Goal: Task Accomplishment & Management: Use online tool/utility

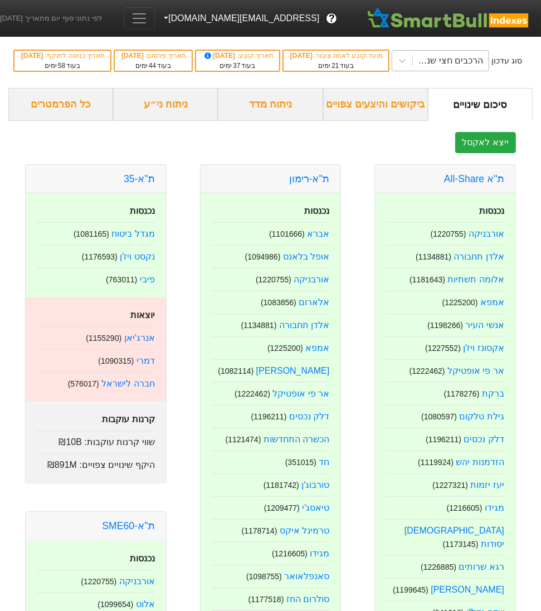
click at [412, 57] on div "הרכבים חצי שנתי [DATE]" at bounding box center [447, 60] width 71 height 13
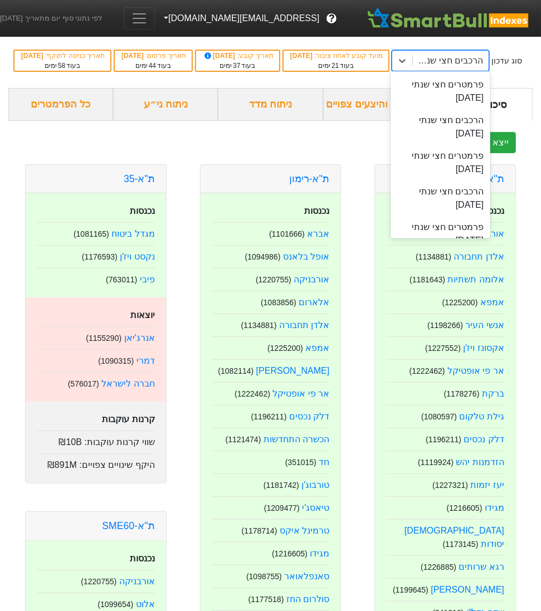
scroll to position [123, 0]
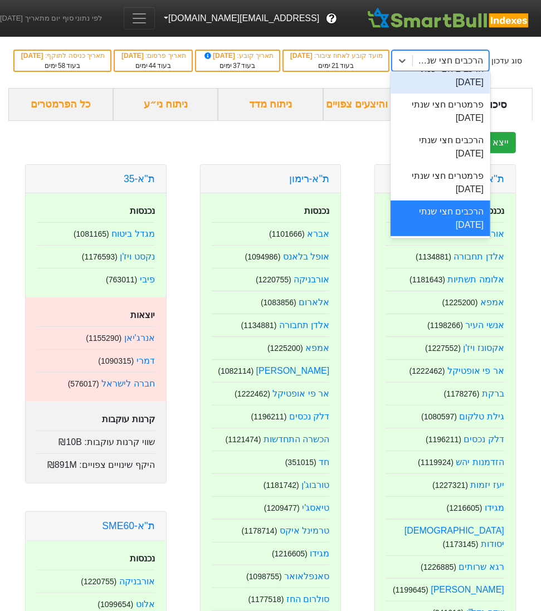
click at [148, 16] on span "Toggle navigation" at bounding box center [139, 18] width 17 height 17
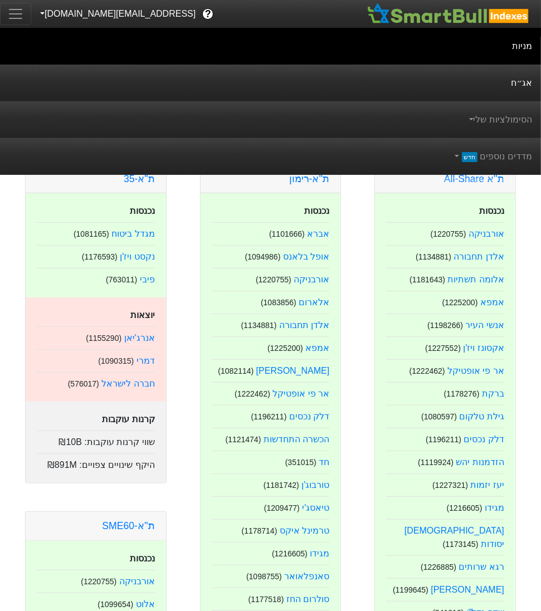
click at [494, 84] on link "אג״ח" at bounding box center [270, 83] width 541 height 37
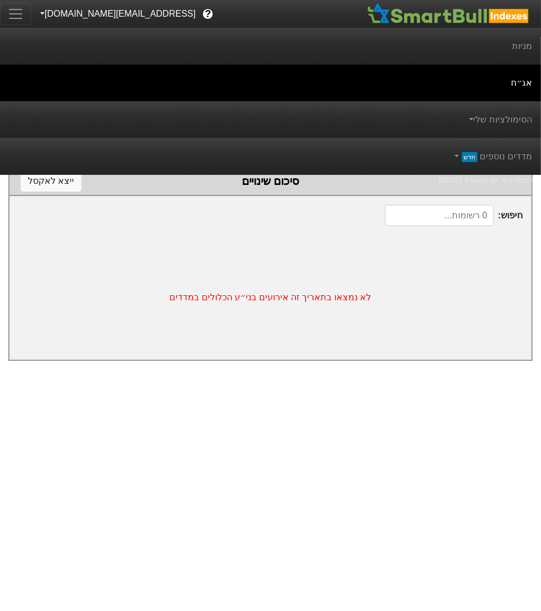
click at [63, 12] on button "[EMAIL_ADDRESS][DOMAIN_NAME]" at bounding box center [116, 14] width 171 height 20
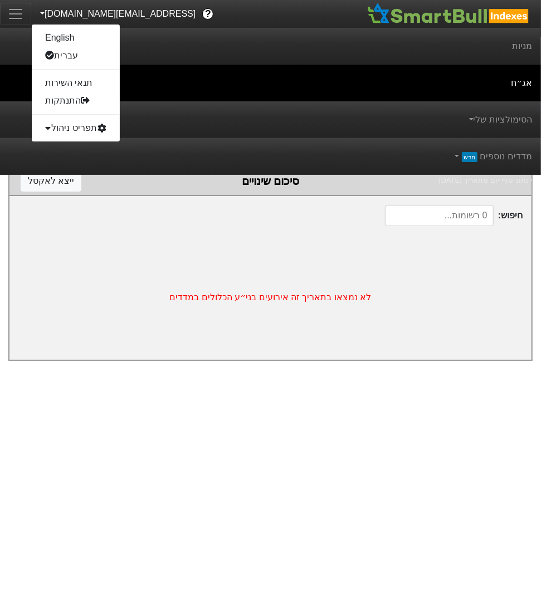
click at [63, 12] on button "[EMAIL_ADDRESS][DOMAIN_NAME]" at bounding box center [116, 14] width 171 height 20
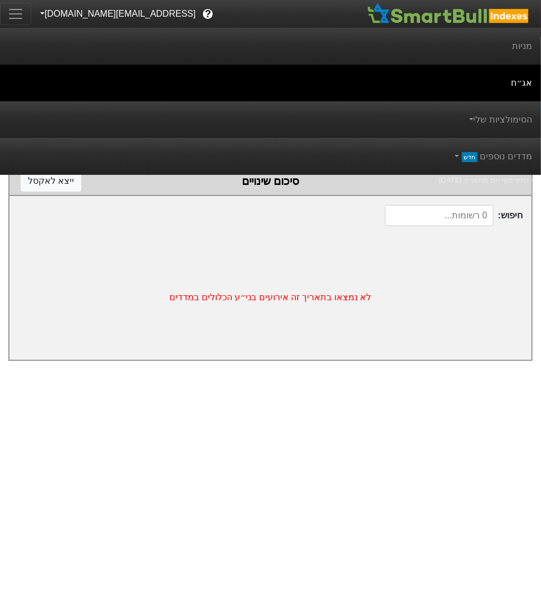
click at [391, 372] on html "? [EMAIL_ADDRESS][DOMAIN_NAME] English עברית תנאי השירות התנתקות תפריט ניהול מנ…" at bounding box center [270, 186] width 541 height 372
click at [526, 83] on link "אג״ח" at bounding box center [270, 83] width 541 height 37
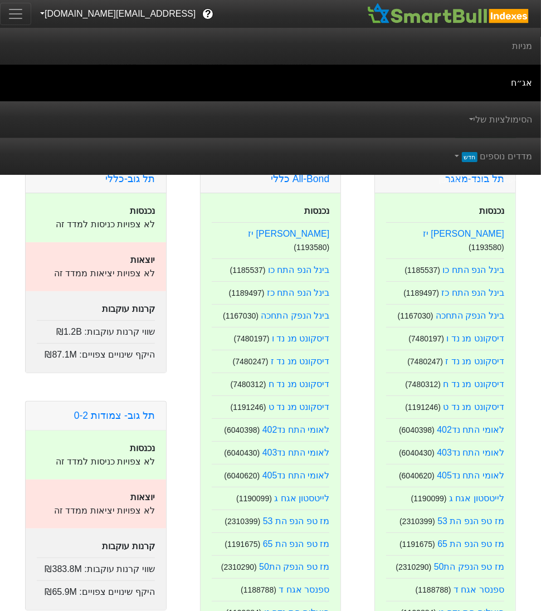
scroll to position [3, 0]
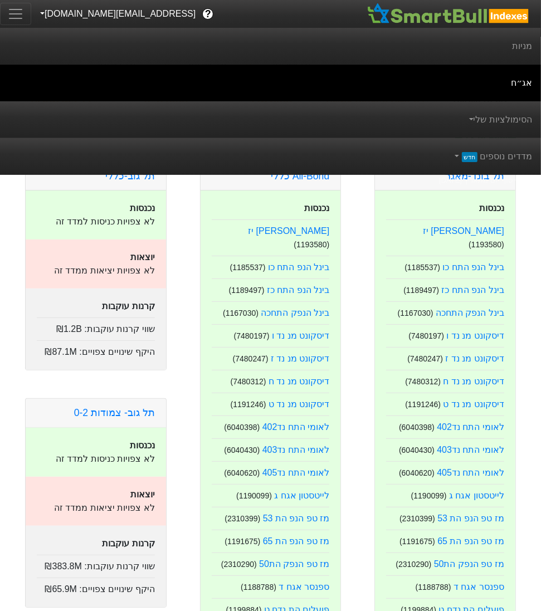
click at [19, 16] on span "Toggle navigation" at bounding box center [15, 14] width 17 height 17
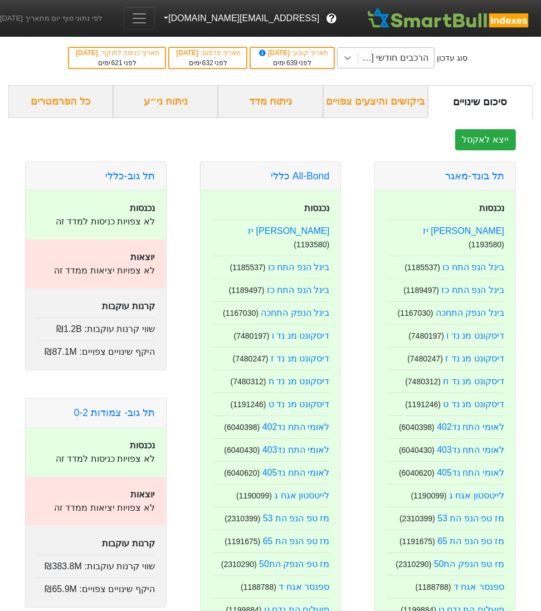
click at [358, 61] on div at bounding box center [347, 58] width 20 height 20
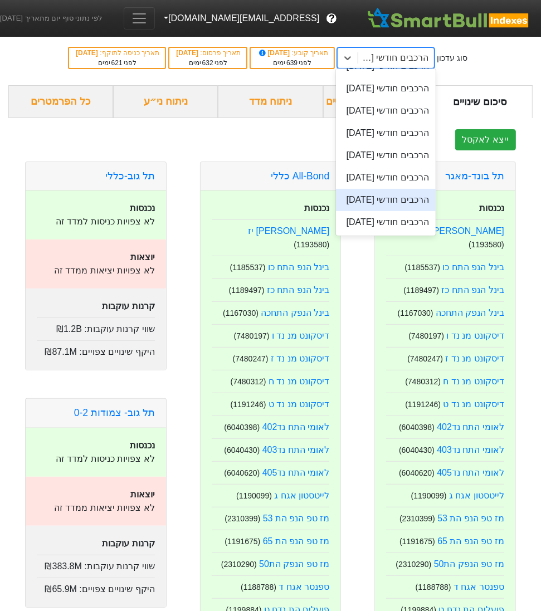
scroll to position [722, 0]
click at [418, 77] on div "הרכבים חודשי [DATE]" at bounding box center [386, 66] width 100 height 22
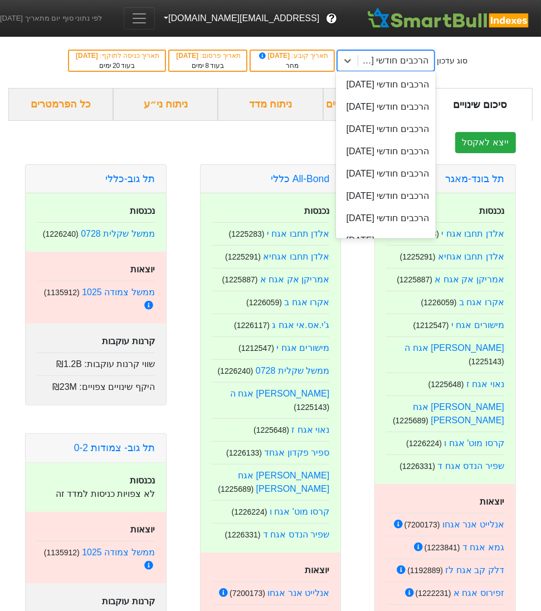
click at [394, 58] on div "הרכבים חודשי [DATE]" at bounding box center [392, 60] width 71 height 13
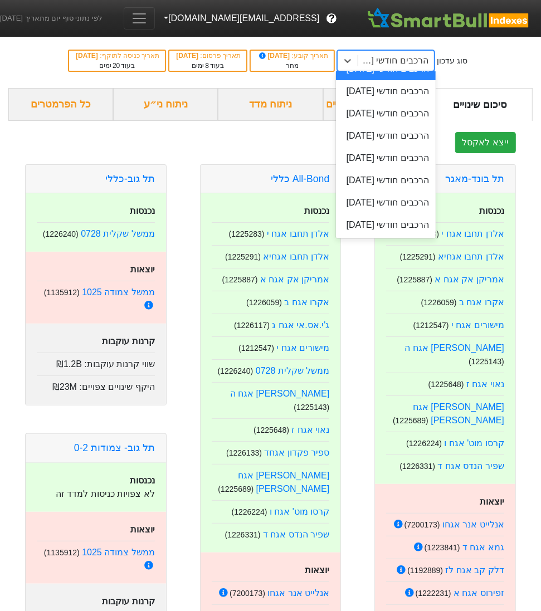
scroll to position [682, 0]
click at [433, 102] on div "הרכבים חודשי [DATE]" at bounding box center [386, 91] width 100 height 22
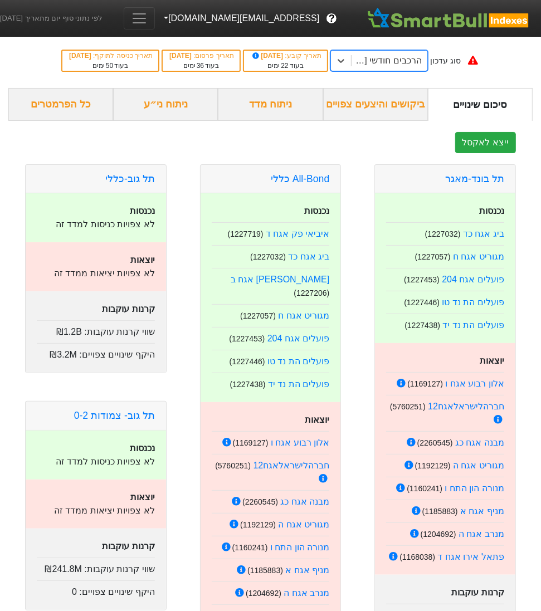
click at [194, 109] on div "ניתוח ני״ע" at bounding box center [165, 104] width 105 height 33
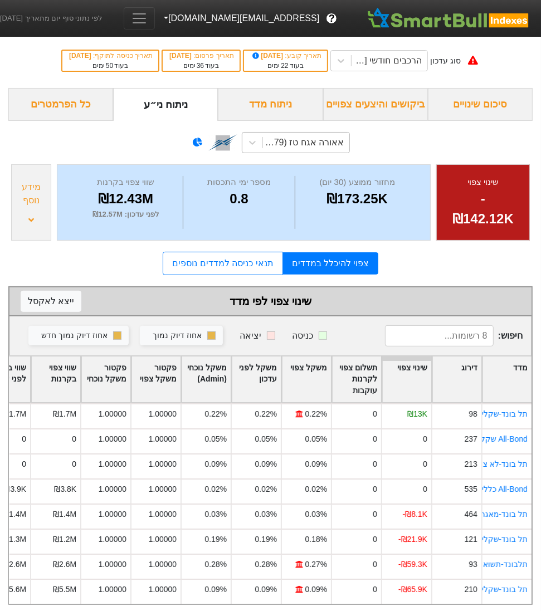
click at [314, 150] on div "אאורה אגח טז (3730579)" at bounding box center [306, 143] width 86 height 20
type input "e"
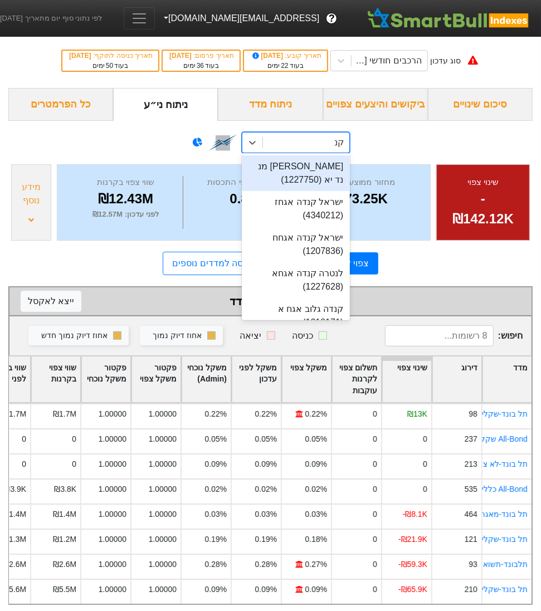
type input "[GEOGRAPHIC_DATA]"
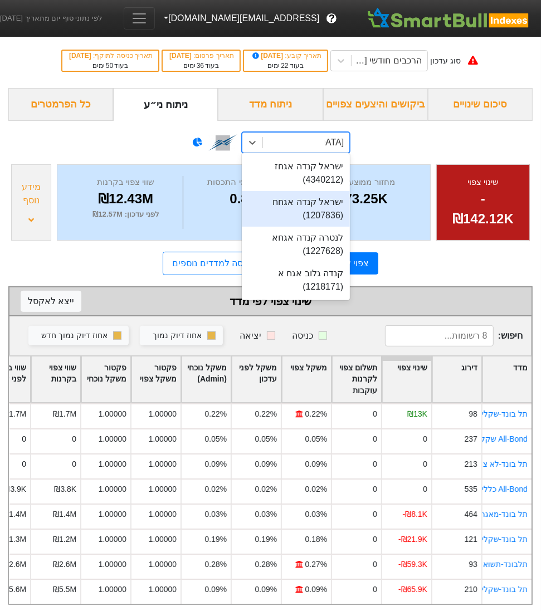
click at [315, 202] on div "ישראל קנדה אגחח (1207836)" at bounding box center [296, 209] width 108 height 36
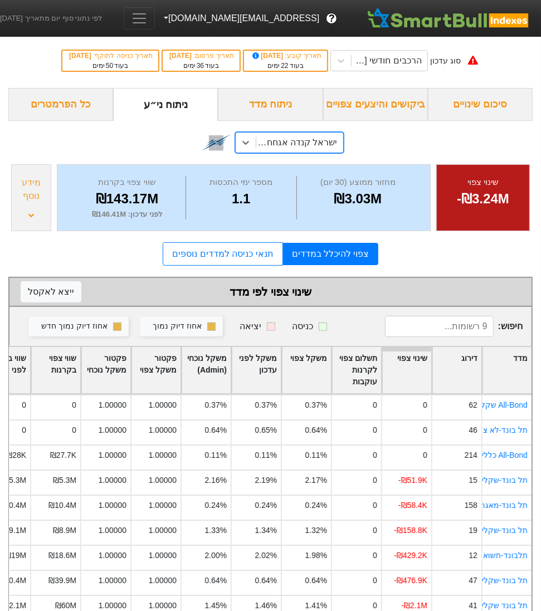
scroll to position [20, 0]
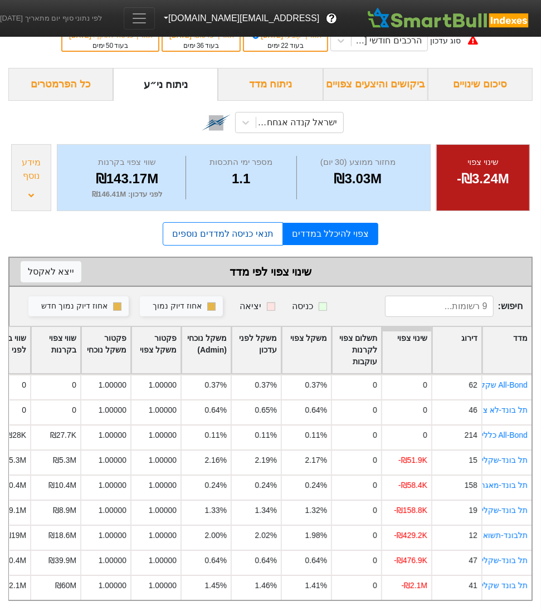
click at [226, 224] on link "תנאי כניסה למדדים נוספים" at bounding box center [223, 233] width 120 height 23
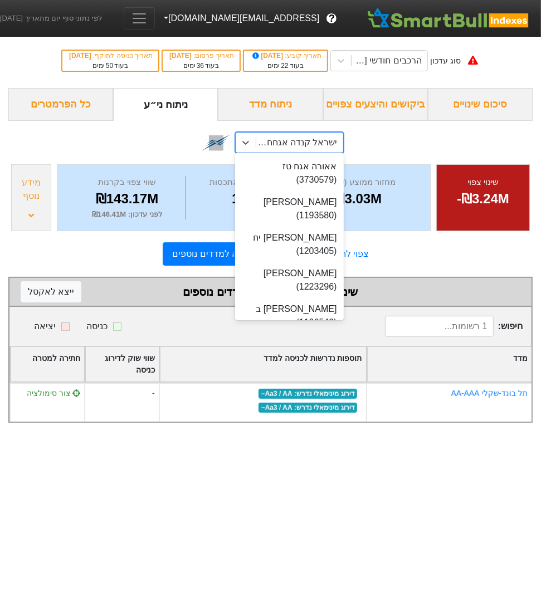
click at [261, 146] on div "ישראל קנדה אגחח (1207836)" at bounding box center [296, 142] width 82 height 13
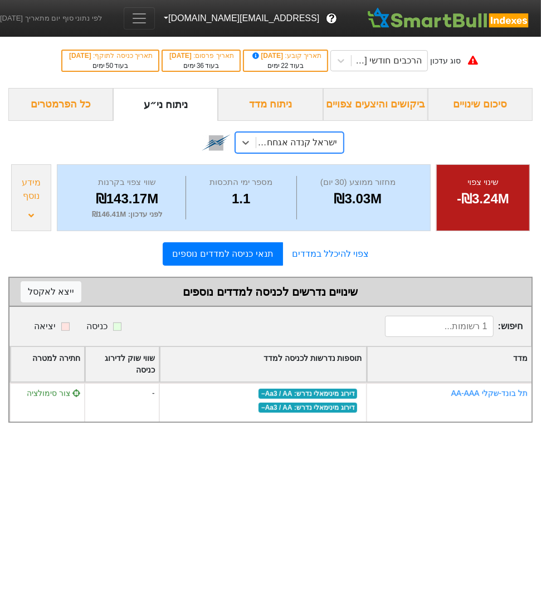
click at [261, 146] on div "ישראל קנדה אגחח (1207836)" at bounding box center [296, 142] width 82 height 13
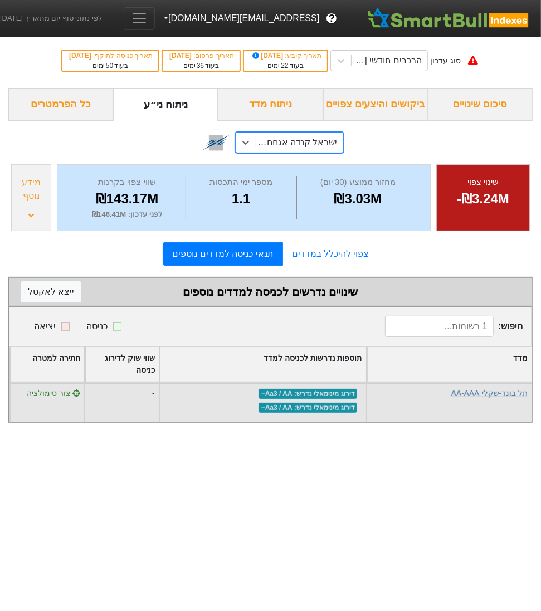
click at [474, 390] on link "תל בונד-שקלי AA-AAA" at bounding box center [489, 393] width 76 height 9
click at [57, 394] on span "צור סימולציה" at bounding box center [53, 393] width 53 height 9
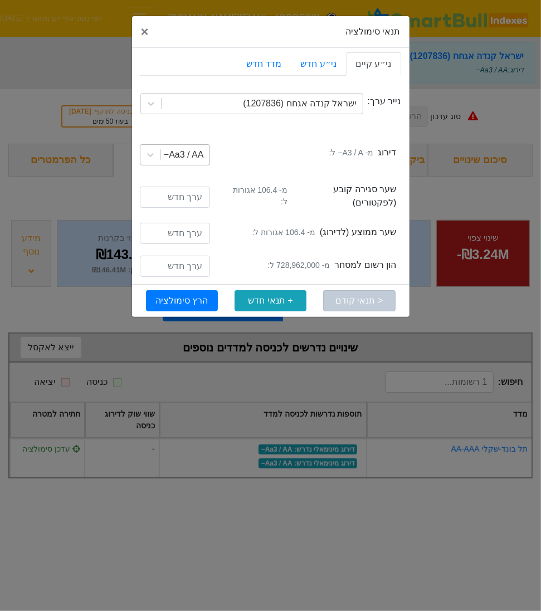
click at [164, 158] on div "Aa3 / AA−" at bounding box center [184, 154] width 40 height 13
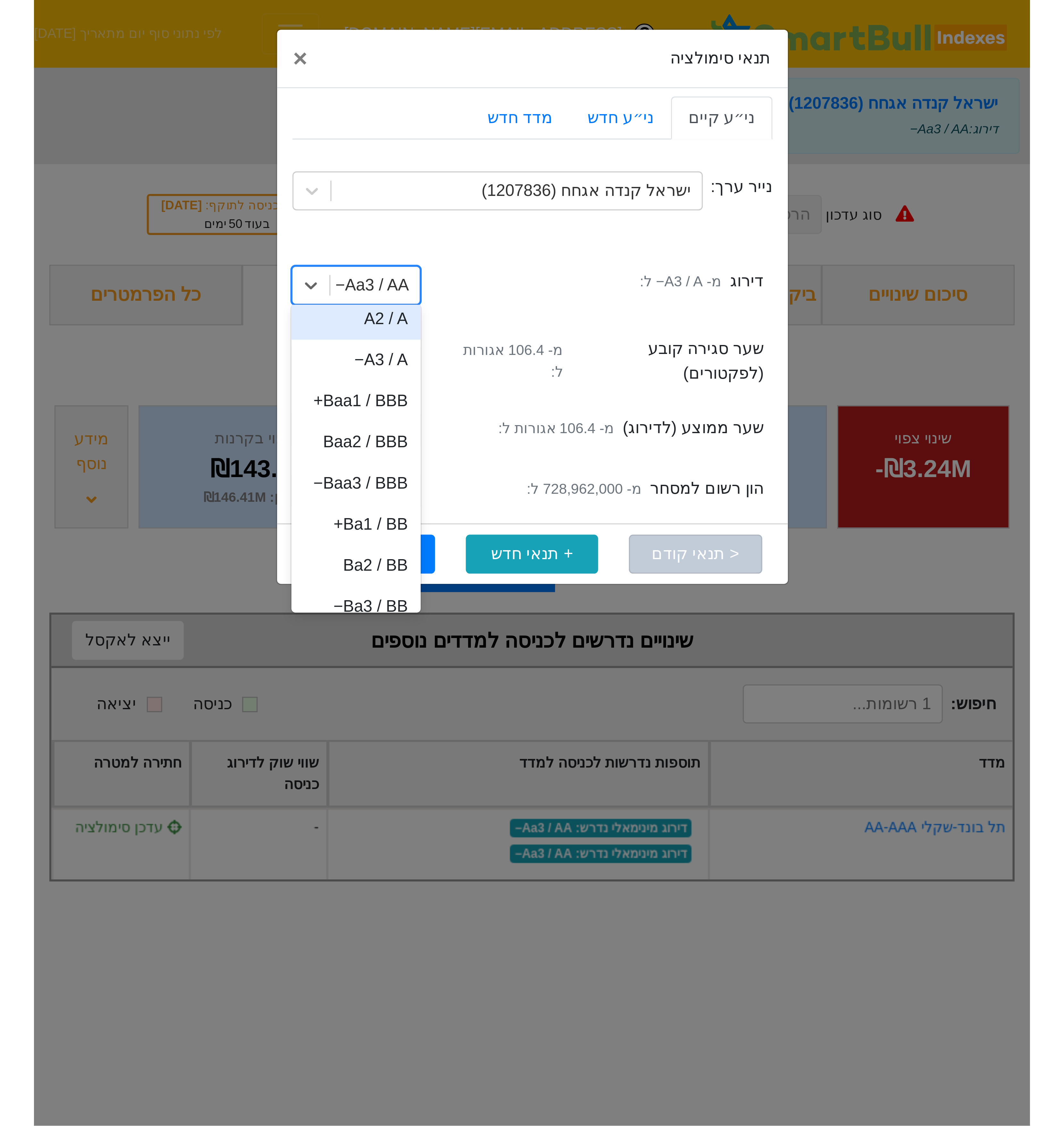
scroll to position [74, 0]
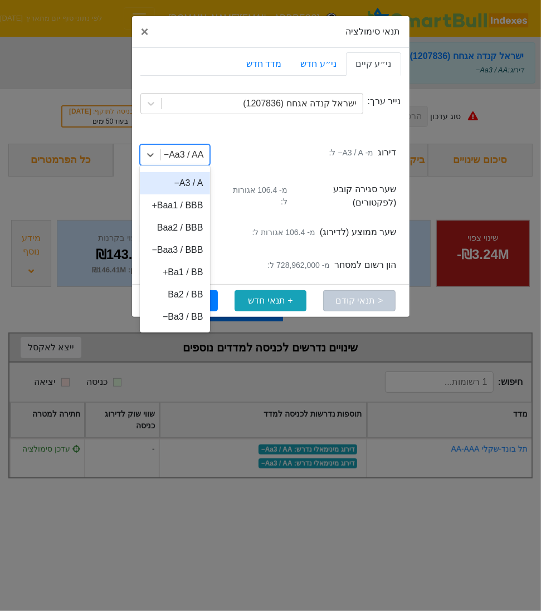
click at [182, 185] on div "A3 / A−" at bounding box center [175, 183] width 70 height 22
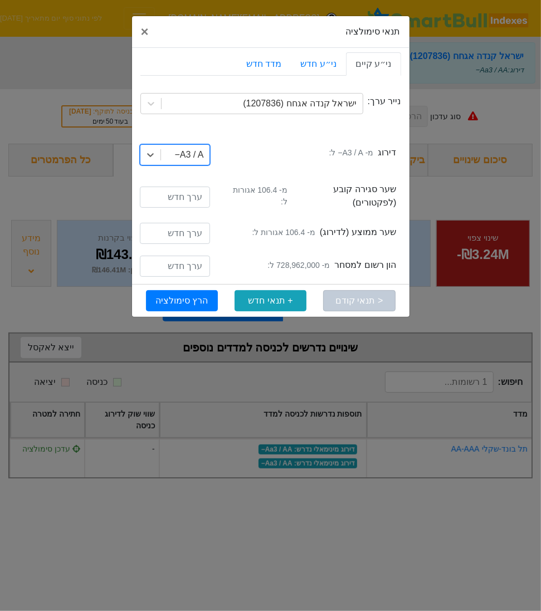
click at [291, 260] on small "מ- 728,962,000 ל:" at bounding box center [298, 266] width 62 height 12
copy small "728,962,000"
click at [178, 259] on input "number" at bounding box center [175, 266] width 70 height 21
paste input "728962000"
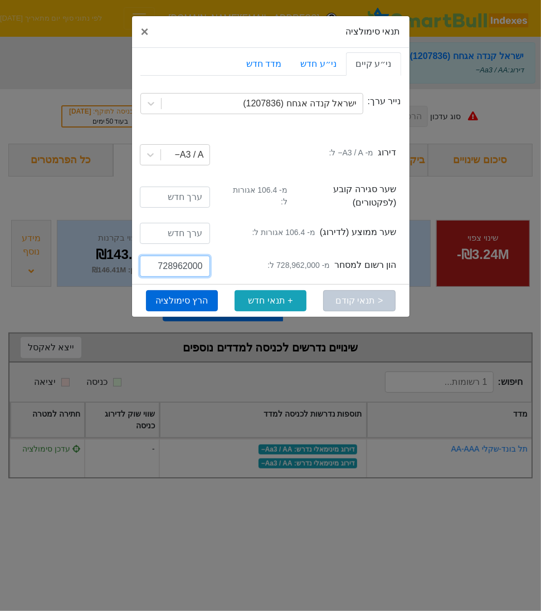
type input "728962000"
click at [199, 296] on button "הרץ סימולציה" at bounding box center [182, 300] width 72 height 21
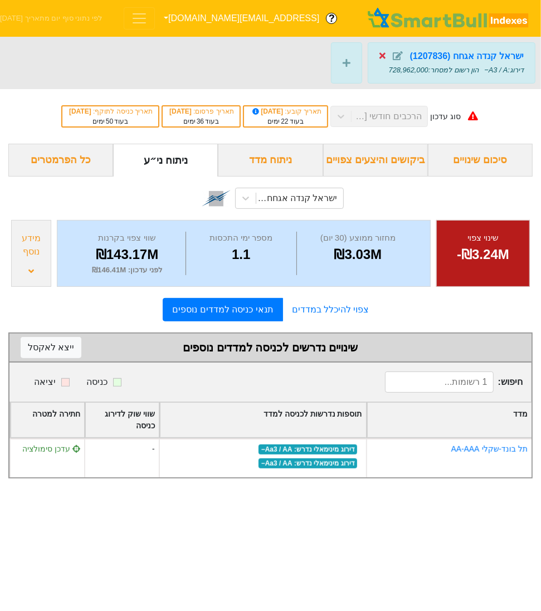
click at [379, 53] on icon at bounding box center [382, 55] width 6 height 9
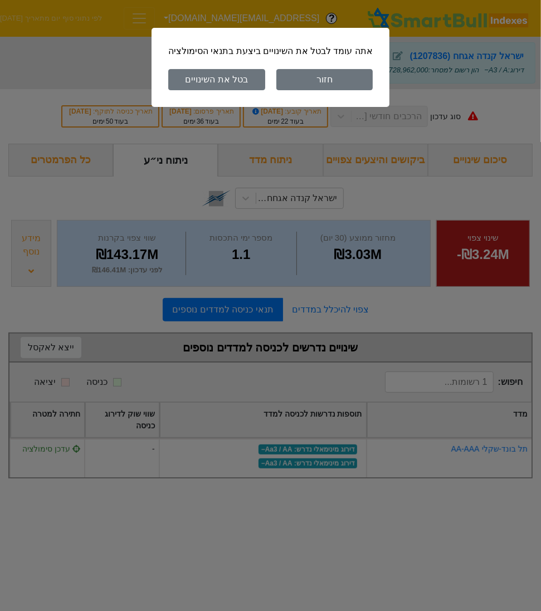
click at [232, 77] on button "בטל את השינויים" at bounding box center [216, 79] width 97 height 21
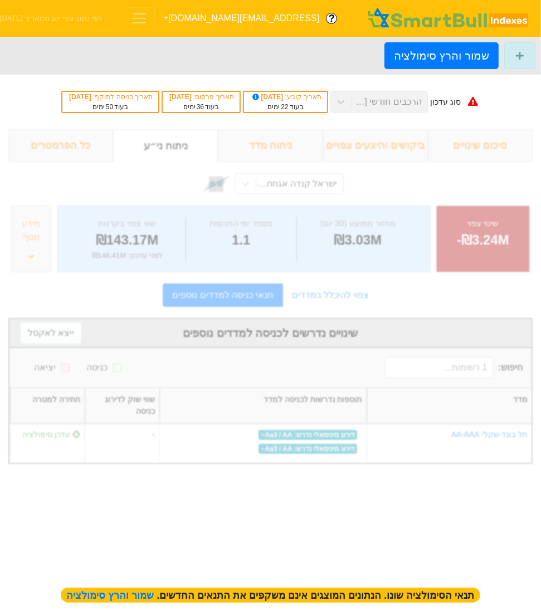
click at [210, 21] on button "[EMAIL_ADDRESS][DOMAIN_NAME]" at bounding box center [240, 18] width 171 height 20
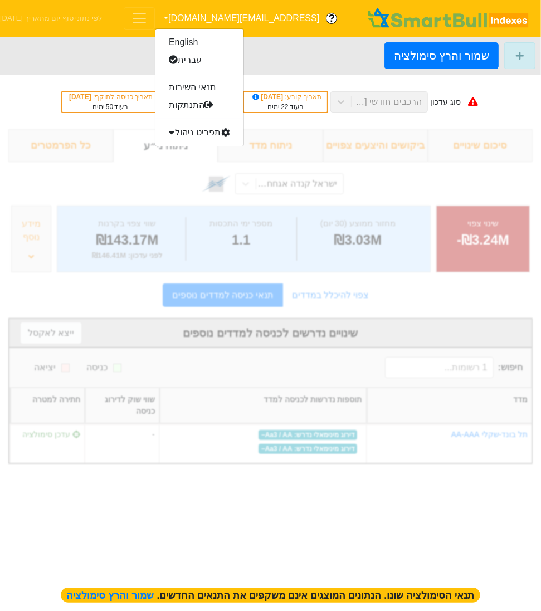
click at [210, 21] on button "[EMAIL_ADDRESS][DOMAIN_NAME]" at bounding box center [240, 18] width 171 height 20
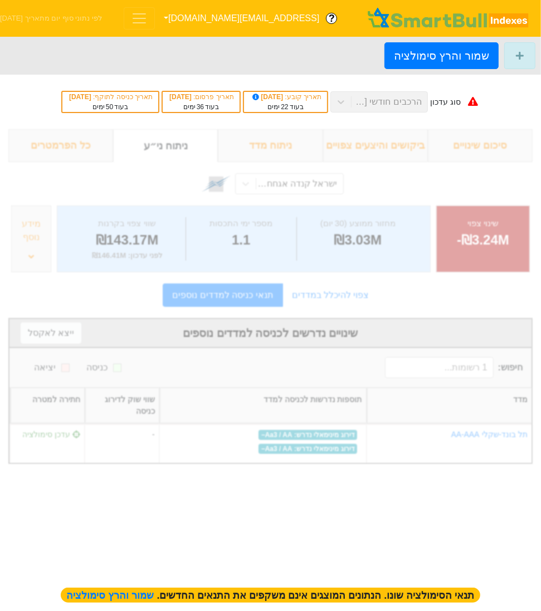
click at [148, 18] on span "Toggle navigation" at bounding box center [139, 18] width 17 height 17
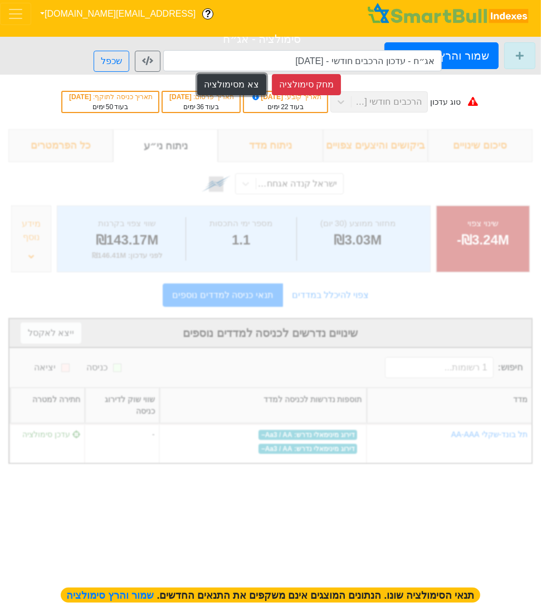
click at [235, 88] on button "צא מסימולציה" at bounding box center [231, 84] width 69 height 21
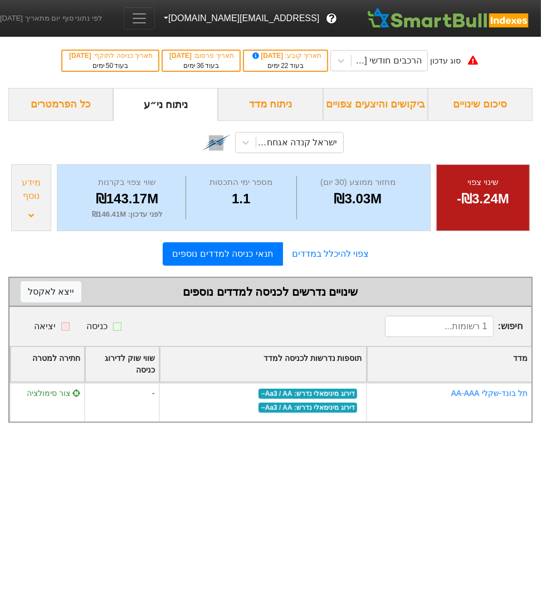
click at [203, 17] on button "[EMAIL_ADDRESS][DOMAIN_NAME]" at bounding box center [240, 18] width 171 height 20
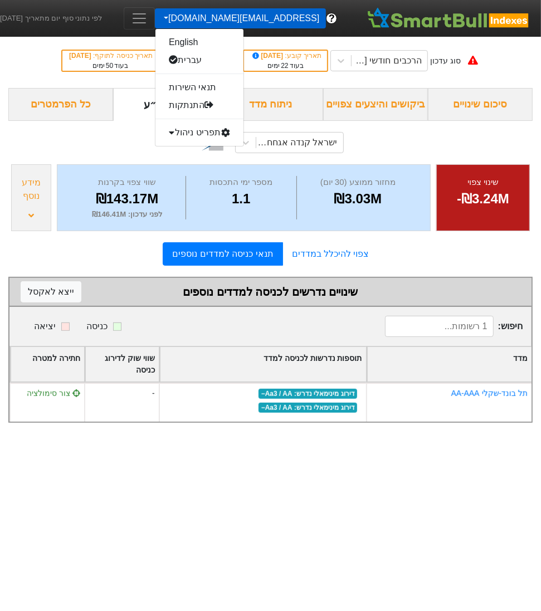
click at [155, 18] on button "Toggle navigation" at bounding box center [139, 18] width 31 height 22
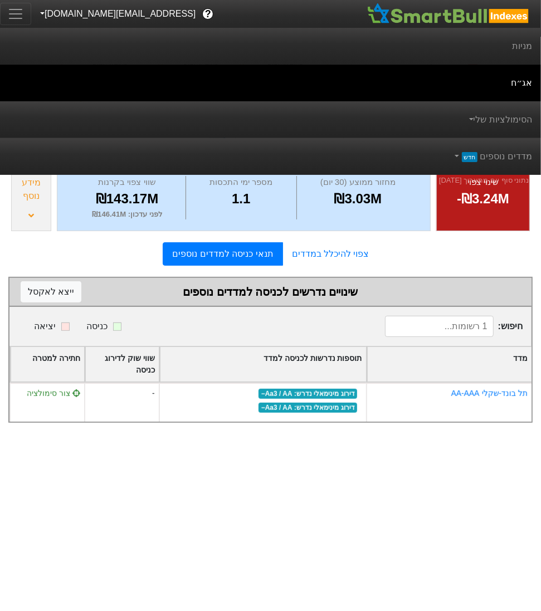
click at [470, 124] on div "הסימולציות שלי" at bounding box center [270, 119] width 541 height 37
click at [480, 123] on link "הסימולציות שלי" at bounding box center [499, 120] width 66 height 22
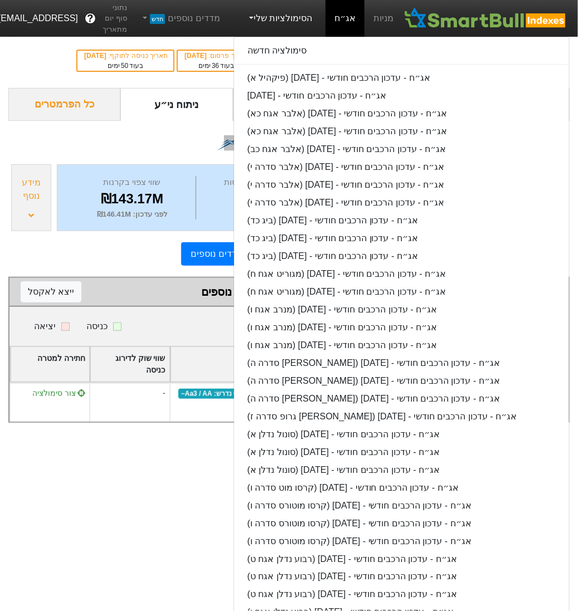
click at [167, 434] on html "מניות אג״ח הסימולציות שלי סימולציה חדשה אג״ח - עדכון הרכבים חודשי - [DATE] (פיק…" at bounding box center [289, 217] width 578 height 434
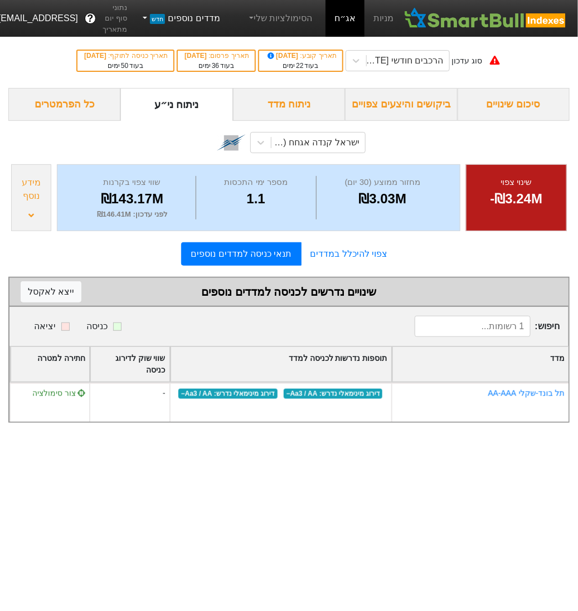
click at [194, 16] on link "מדדים נוספים חדש" at bounding box center [180, 18] width 89 height 22
click at [275, 14] on link "הסימולציות שלי" at bounding box center [279, 18] width 75 height 22
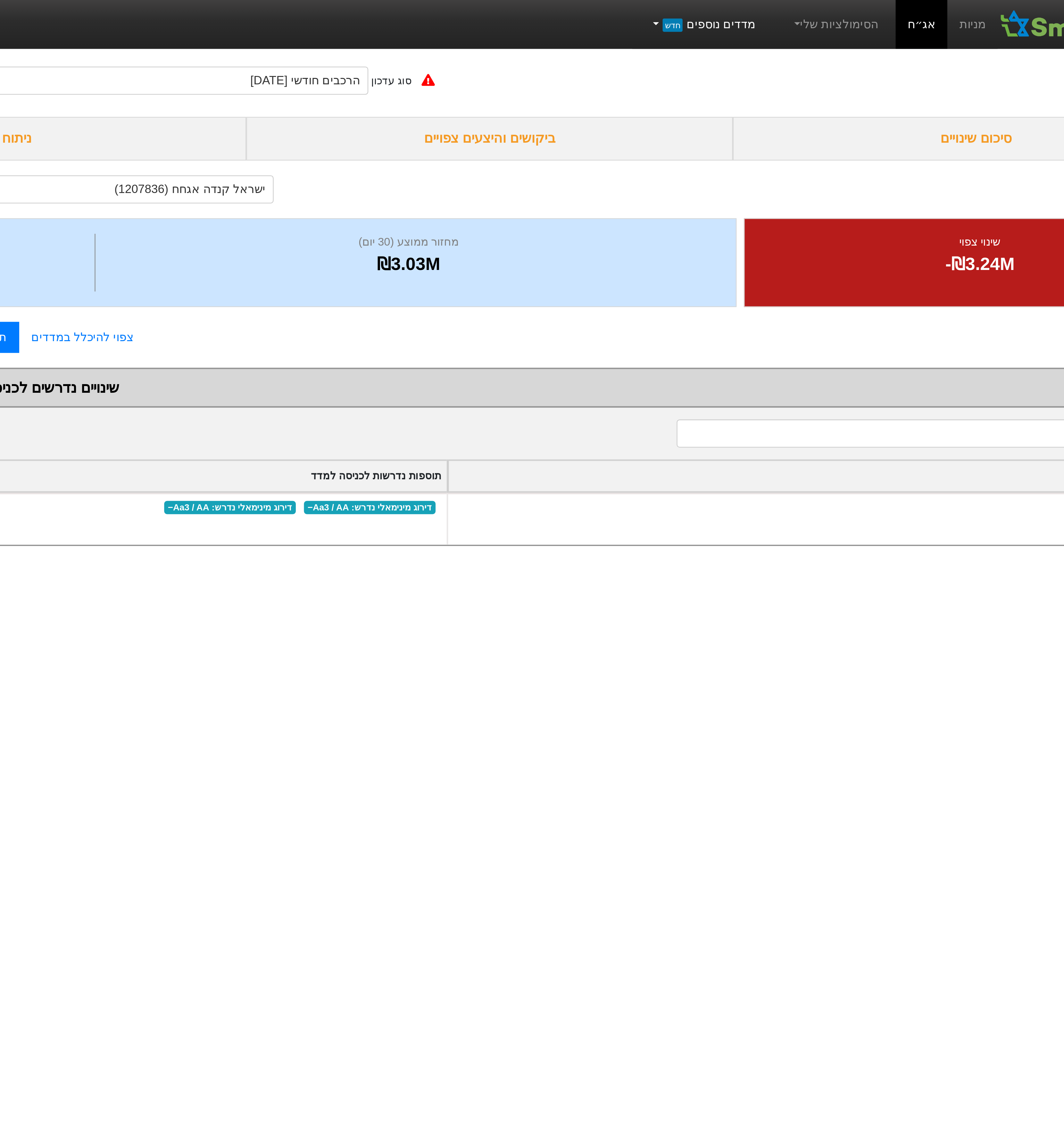
click at [861, 12] on link "מדדים נוספים חדש" at bounding box center [835, 10] width 51 height 13
click at [895, 16] on link "הסימולציות שלי" at bounding box center [893, 10] width 43 height 13
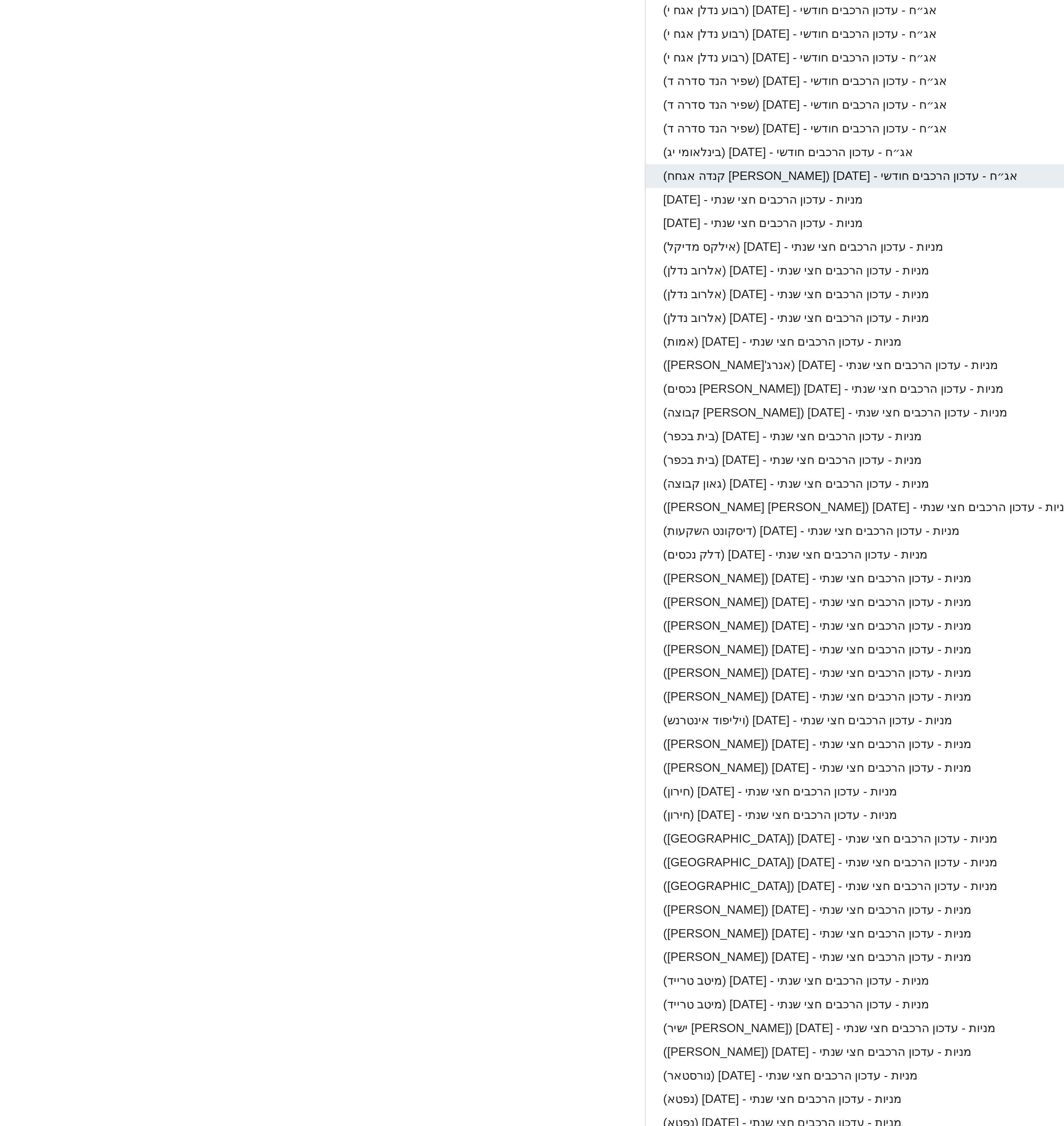
click at [901, 424] on link "אג״ח - עדכון הרכבים חודשי - [DATE] ([PERSON_NAME] קנדה אגחח)" at bounding box center [962, 424] width 193 height 10
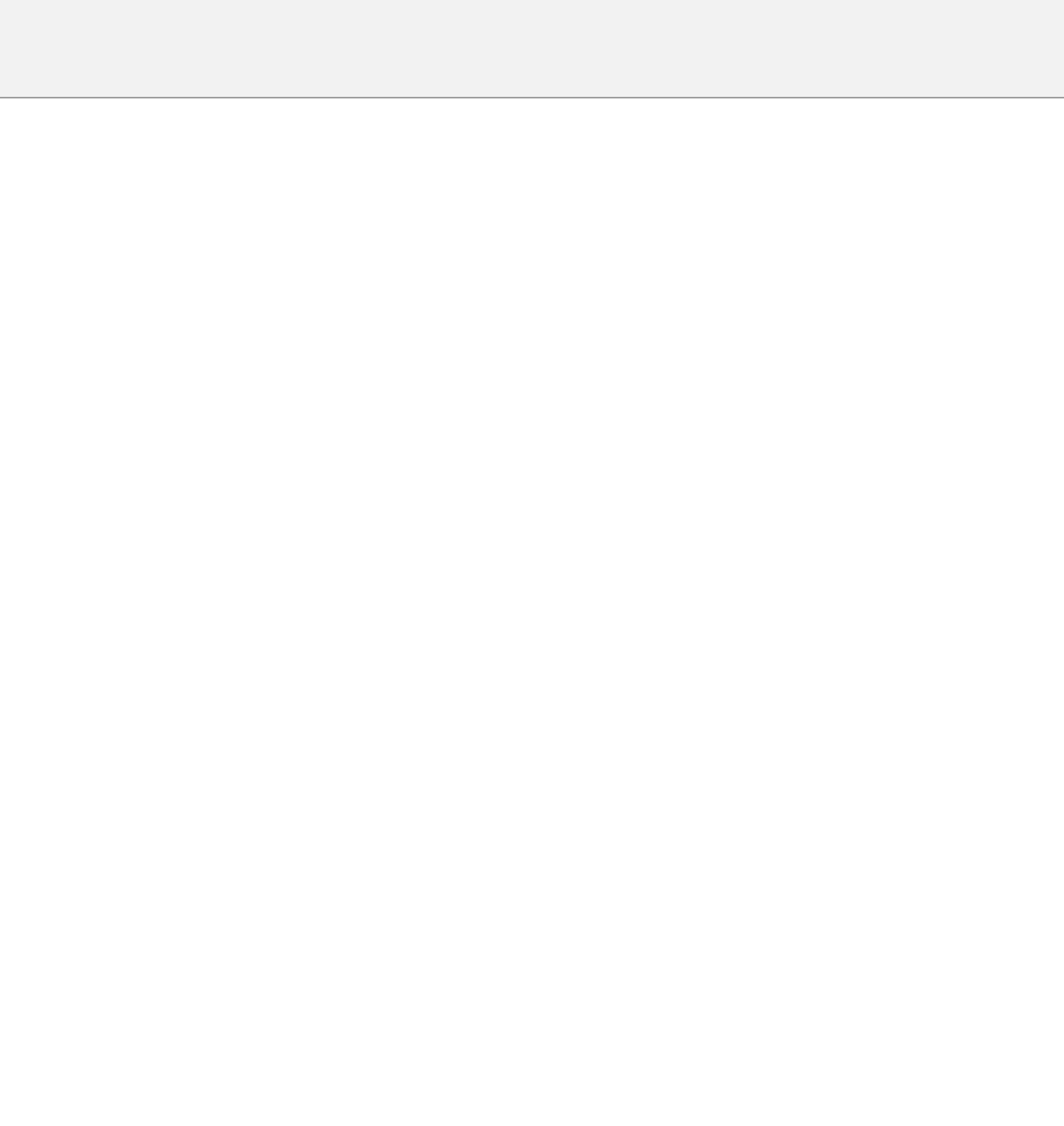
type input "אג״ח - עדכון הרכבים חודשי - [DATE] ([PERSON_NAME] קנדה אגחח)"
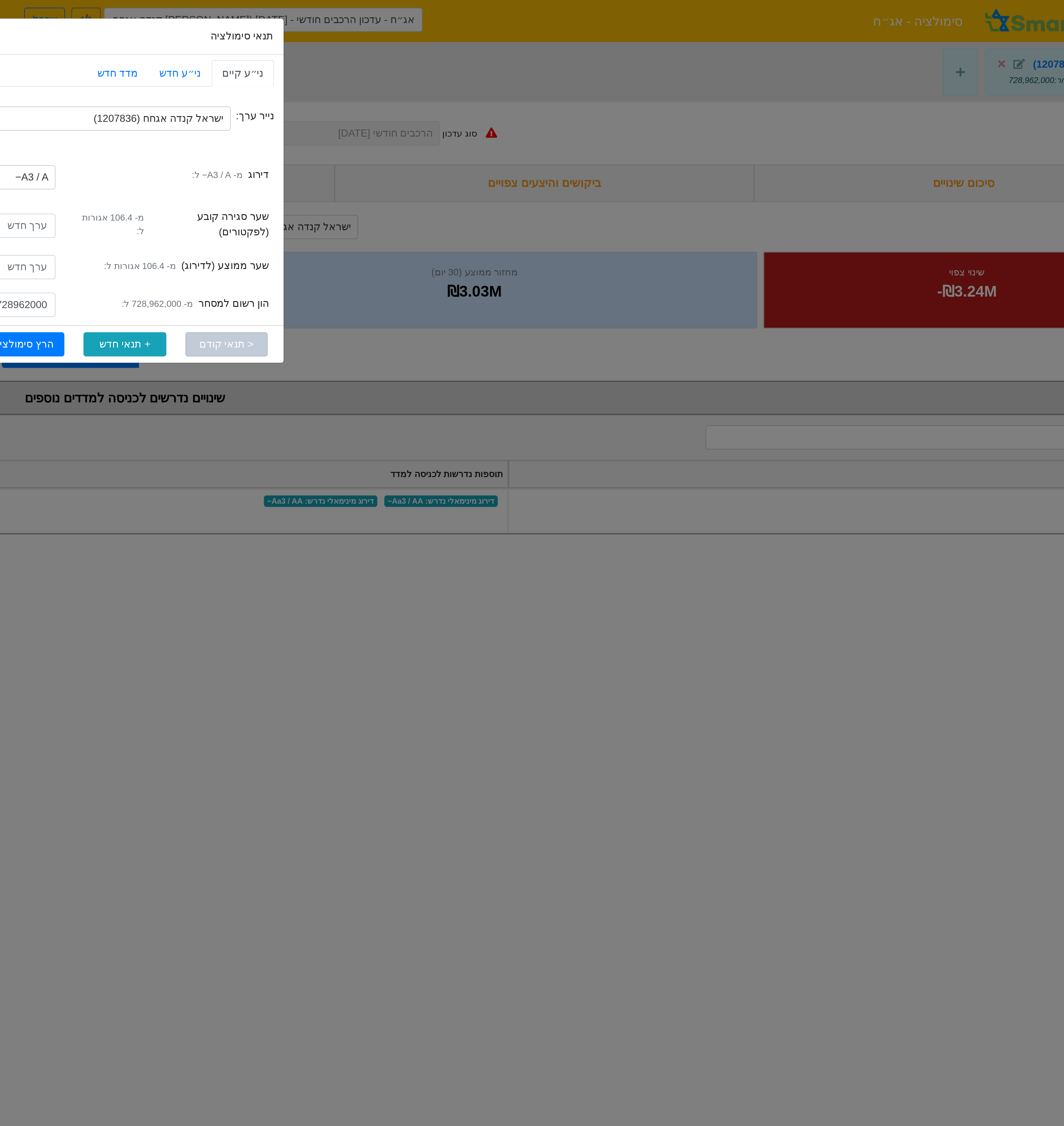
click at [811, 62] on div "תנאי סימולציה × Close ני״ע קיים ני״ע חדש מדד חדש נייר ערך: ישראל קנדה אגחח (120…" at bounding box center [532, 563] width 1064 height 1126
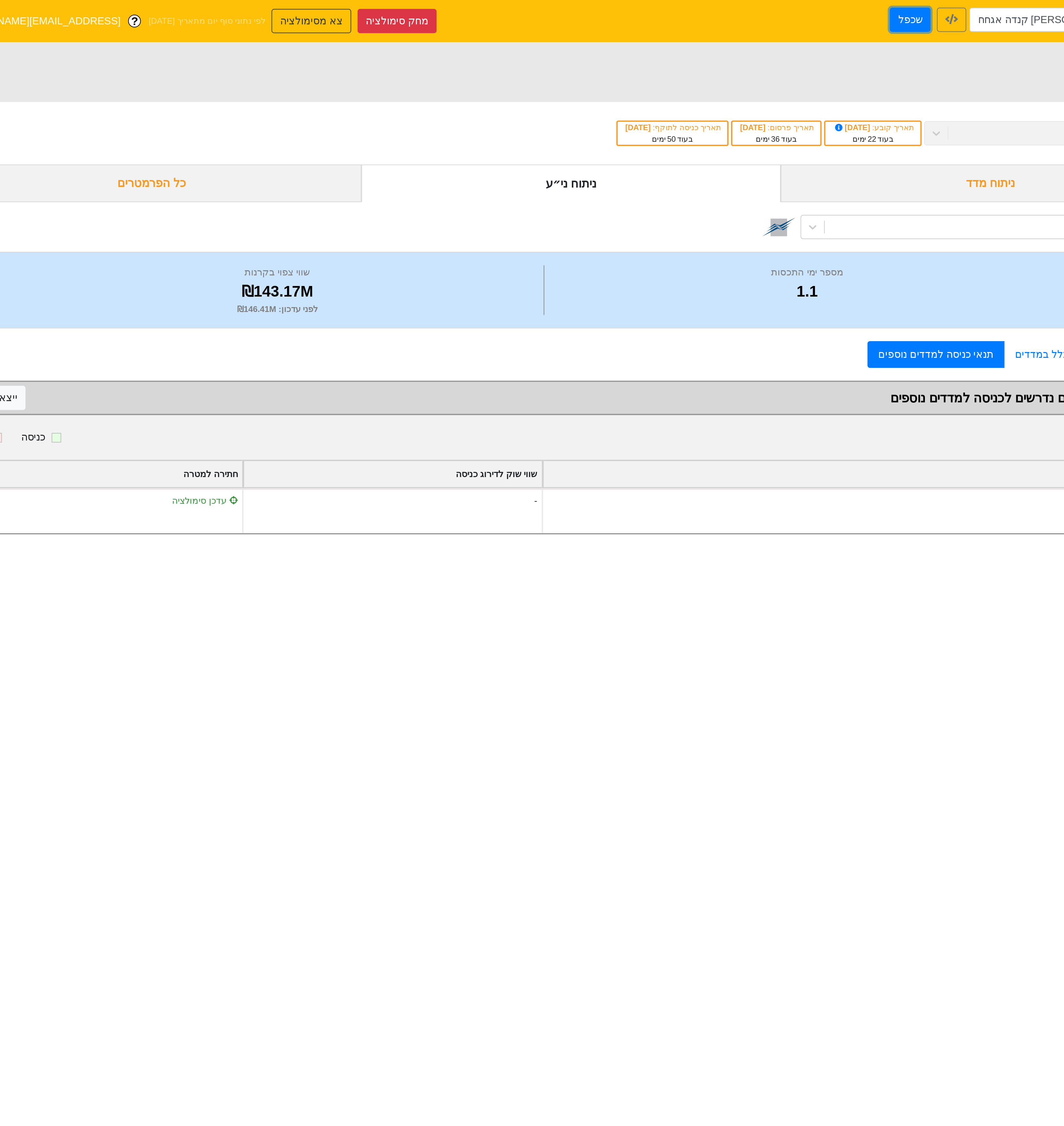
click at [481, 12] on button "שכפל" at bounding box center [491, 10] width 21 height 12
type input "אג״ח - עדכון הרכבים חודשי - 29/10/25 (ישראל קנדה אגחח) - העתק"
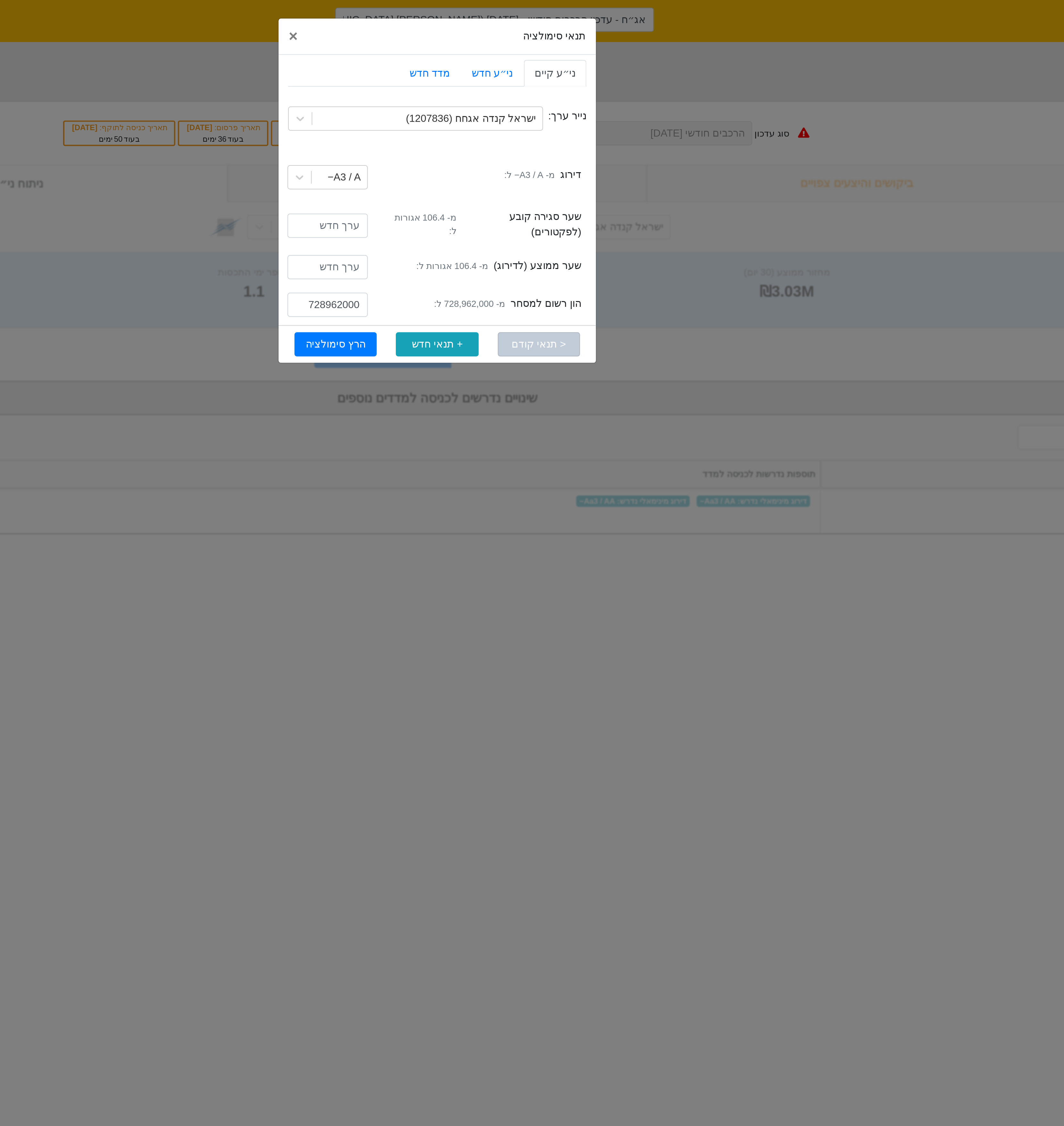
click at [474, 158] on div "728962000" at bounding box center [476, 154] width 50 height 14
drag, startPoint x: 472, startPoint y: 154, endPoint x: 459, endPoint y: 158, distance: 13.6
click at [459, 158] on div "728962000" at bounding box center [476, 154] width 50 height 14
type input "878962000"
click at [479, 171] on button "הרץ סימולציה" at bounding box center [481, 173] width 41 height 12
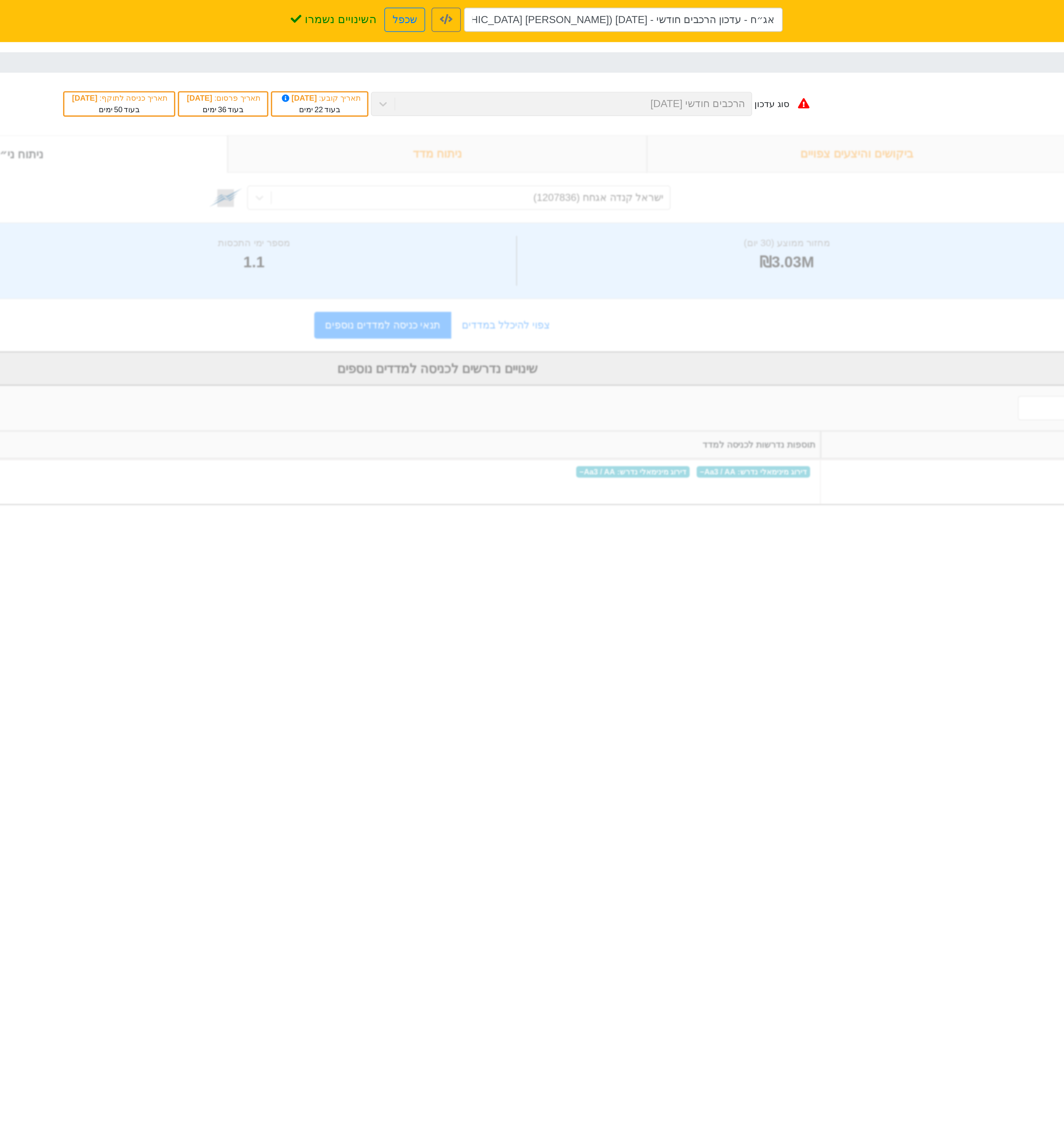
click at [657, 260] on html "סימולציה - אג״ח אג״ח - עדכון הרכבים חודשי - 29/10/25 (ישראל קנדה אגחח) - העתק ש…" at bounding box center [532, 130] width 1064 height 260
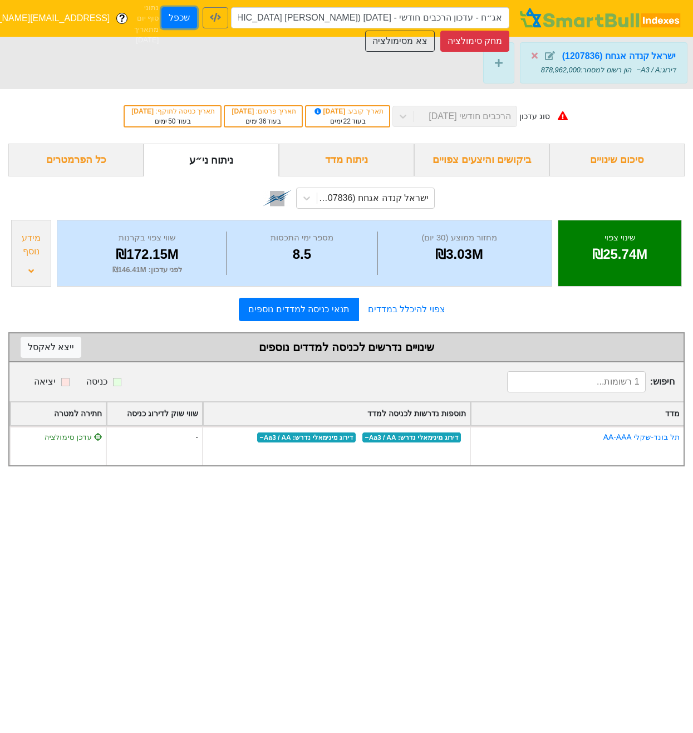
click at [183, 14] on button "שכפל" at bounding box center [180, 17] width 36 height 21
type input "אג״ח - עדכון הרכבים חודשי - 29/10/25 (ישראל קנדה אגחח) - העתק - העתק"
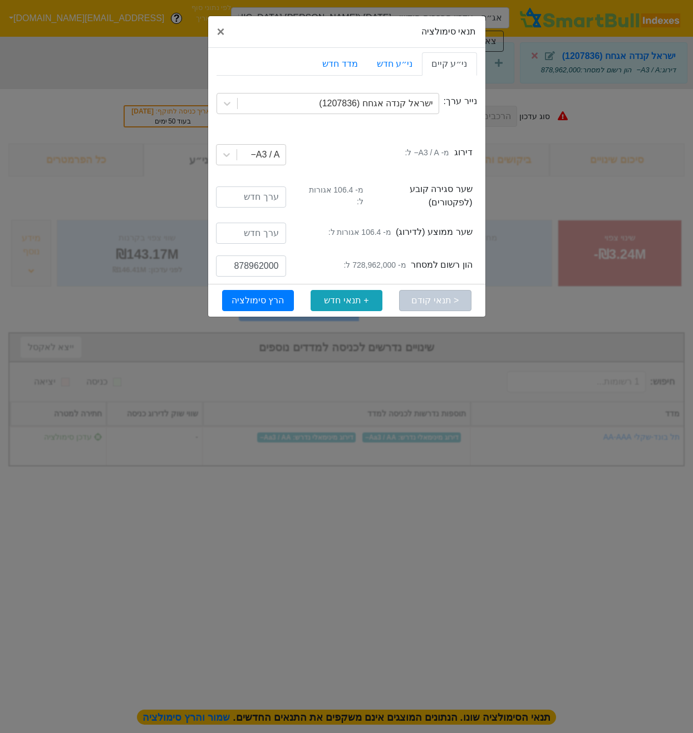
click at [370, 260] on small "מ- 728,962,000 ל:" at bounding box center [375, 266] width 62 height 12
copy small "728,962,000"
click at [252, 259] on input "878962000" at bounding box center [251, 266] width 70 height 21
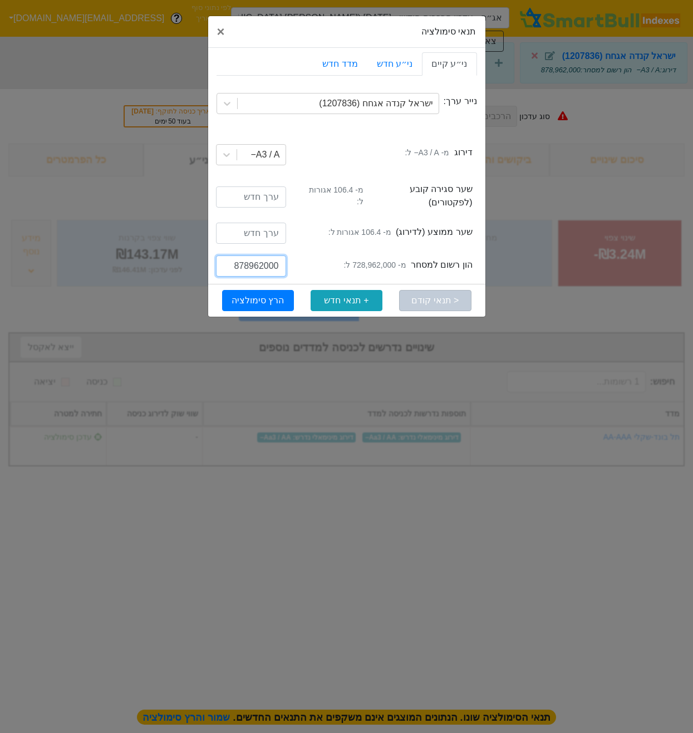
paste input "72"
click at [235, 260] on input "728962000" at bounding box center [251, 266] width 70 height 21
type input "1028962000"
click at [251, 293] on button "הרץ סימולציה" at bounding box center [258, 300] width 72 height 21
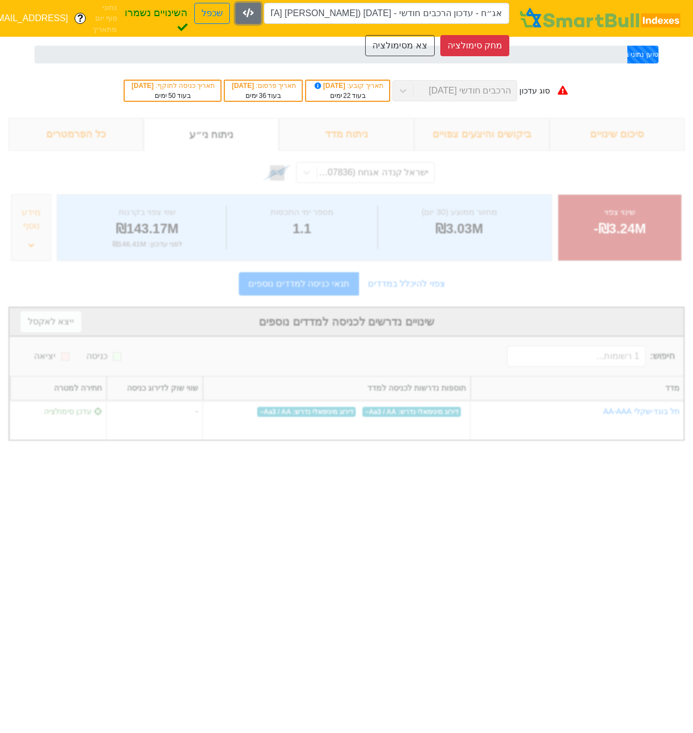
click at [243, 16] on icon "button" at bounding box center [248, 12] width 11 height 9
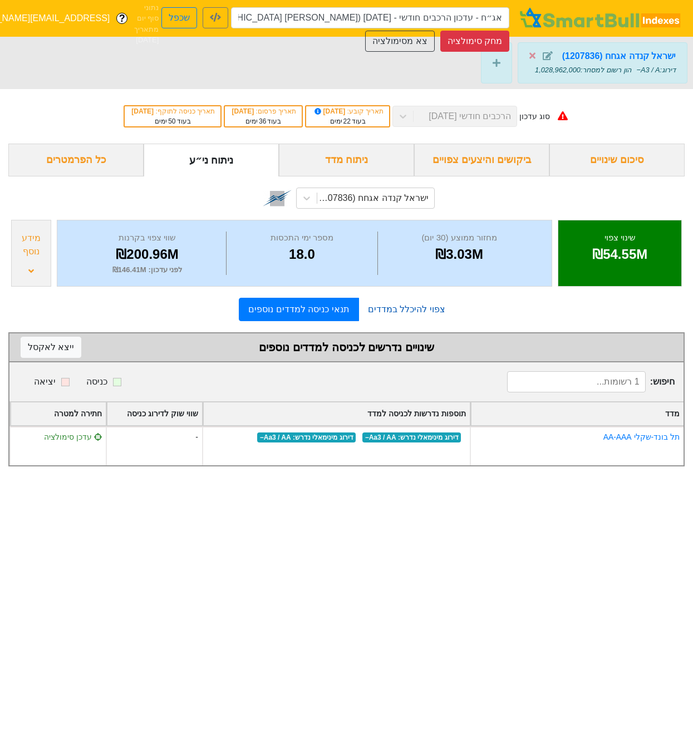
click at [395, 301] on link "צפוי להיכלל במדדים" at bounding box center [406, 310] width 95 height 22
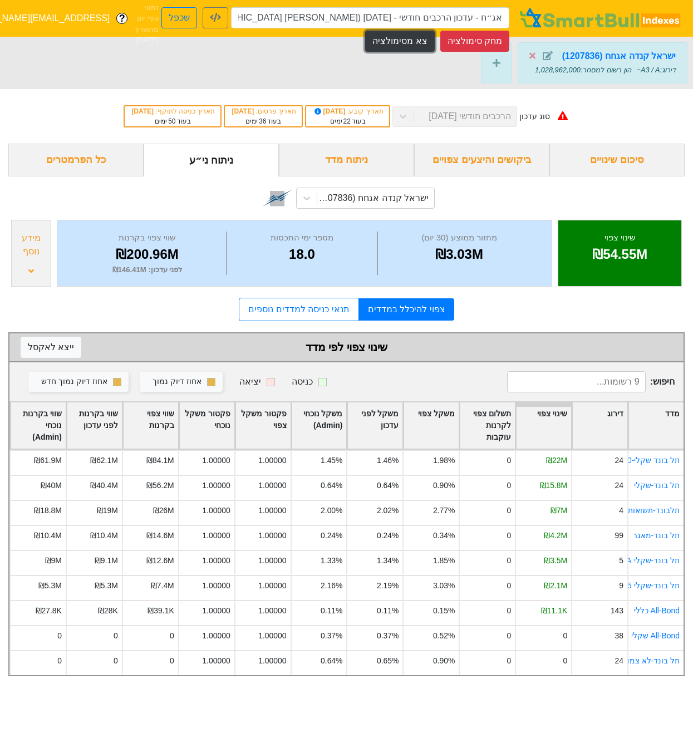
click at [424, 44] on button "צא מסימולציה" at bounding box center [399, 41] width 69 height 21
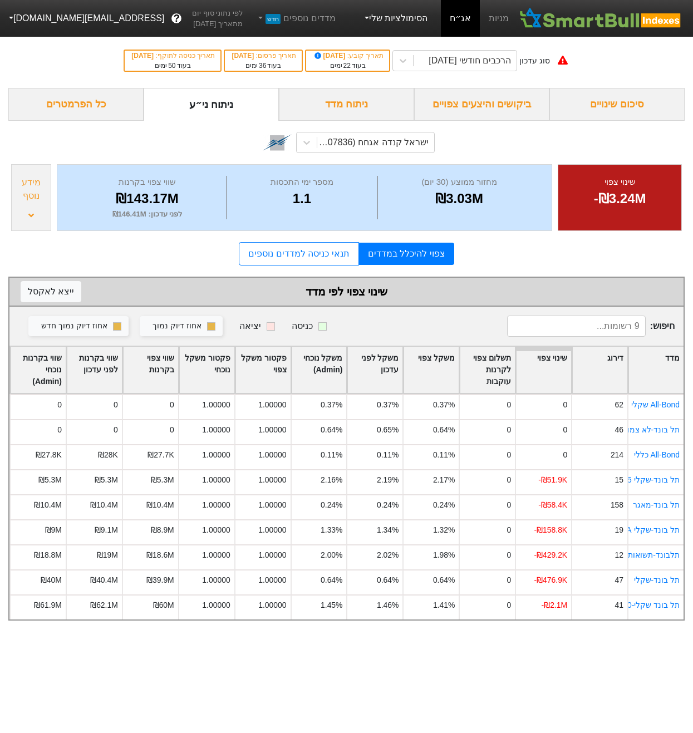
click at [395, 14] on link "הסימולציות שלי" at bounding box center [395, 18] width 75 height 22
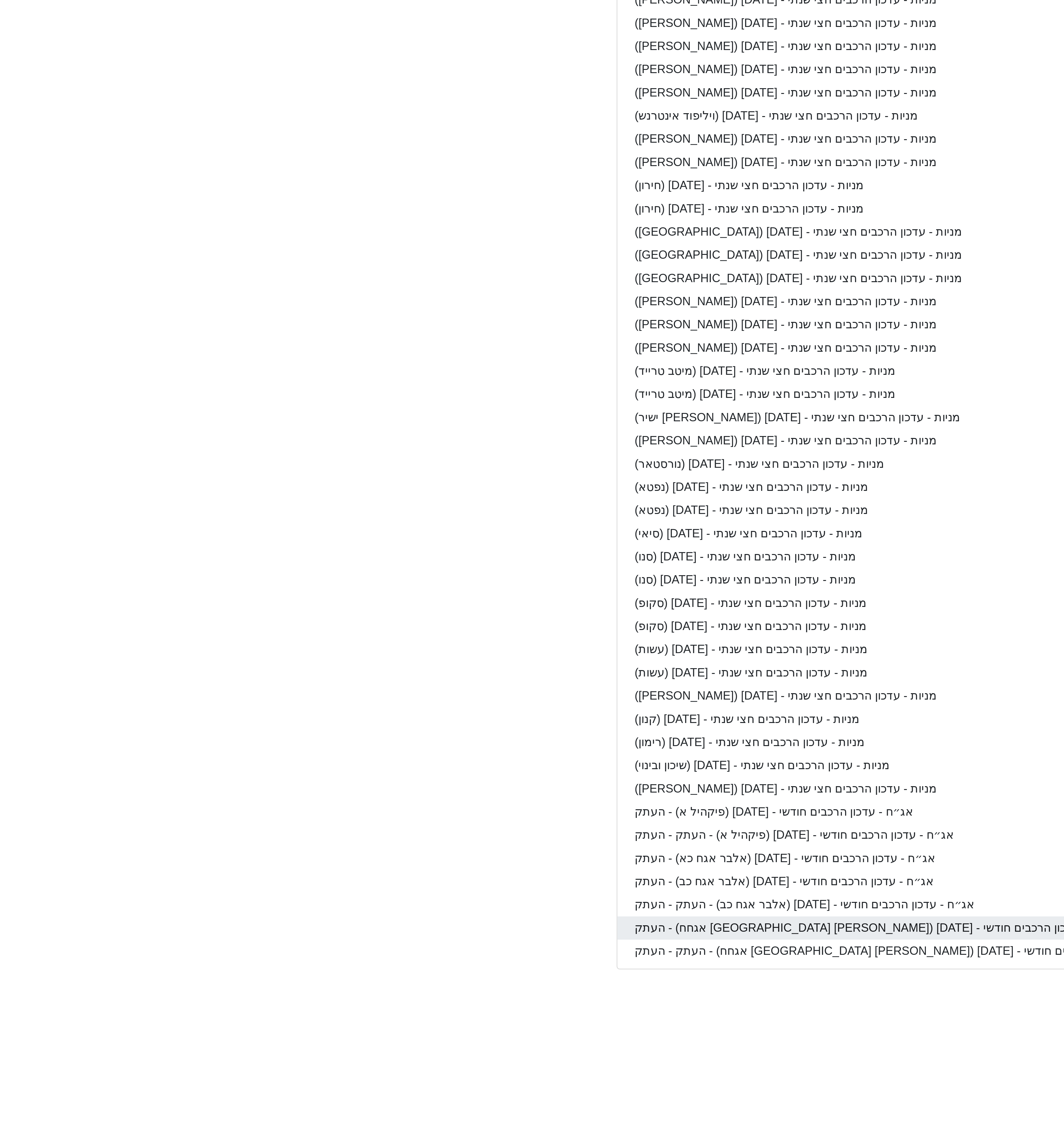
click at [1002, 1019] on link "אג״ח - עדכון הרכבים חודשי - 29/10/25 (ישראל קנדה אגחח) - העתק" at bounding box center [989, 1020] width 247 height 10
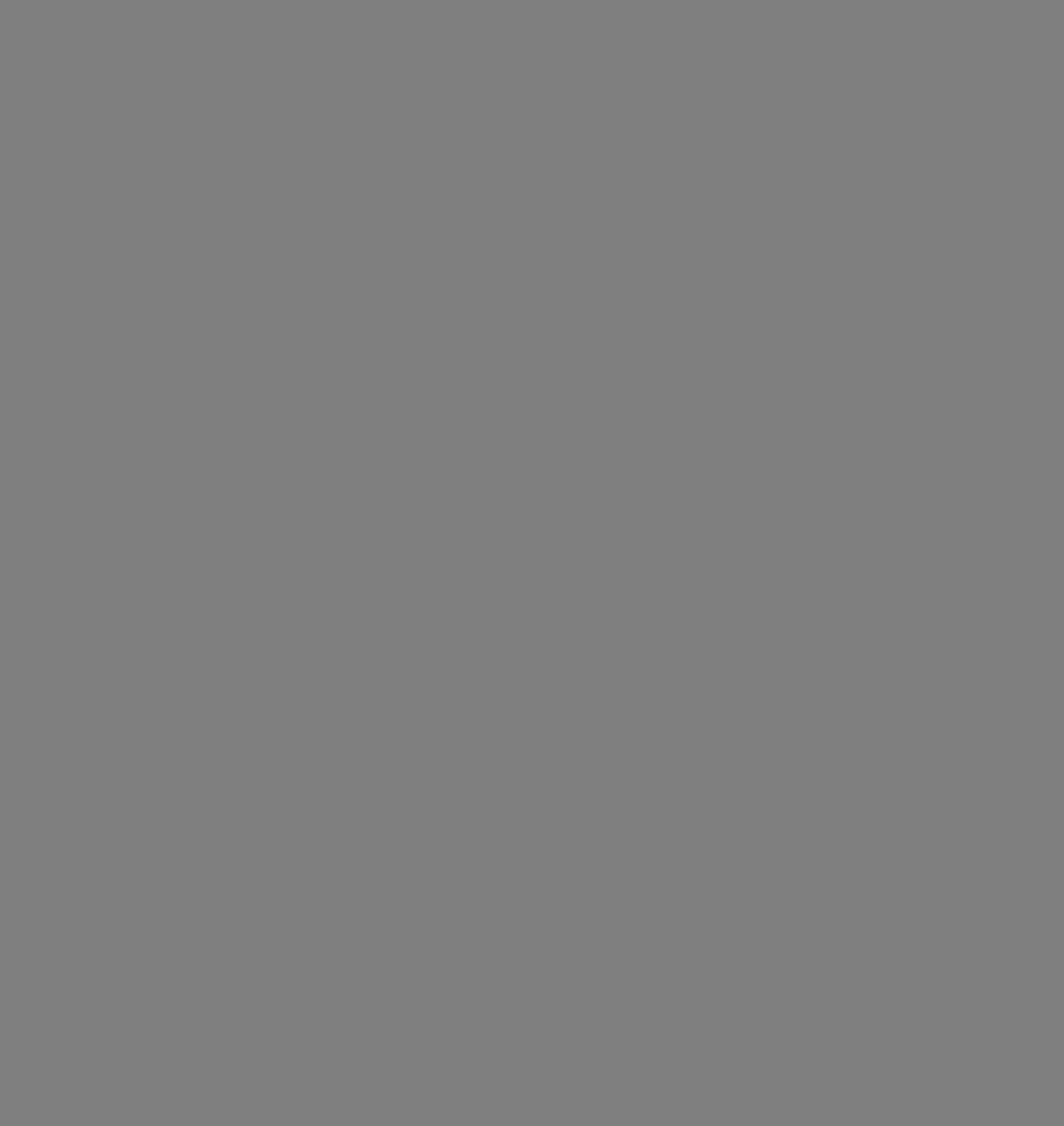
click at [902, 665] on div "תנאי סימולציה × Close ני״ע קיים ני״ע חדש מדד חדש נייר ערך: ישראל קנדה אגחח (120…" at bounding box center [532, 563] width 1064 height 1126
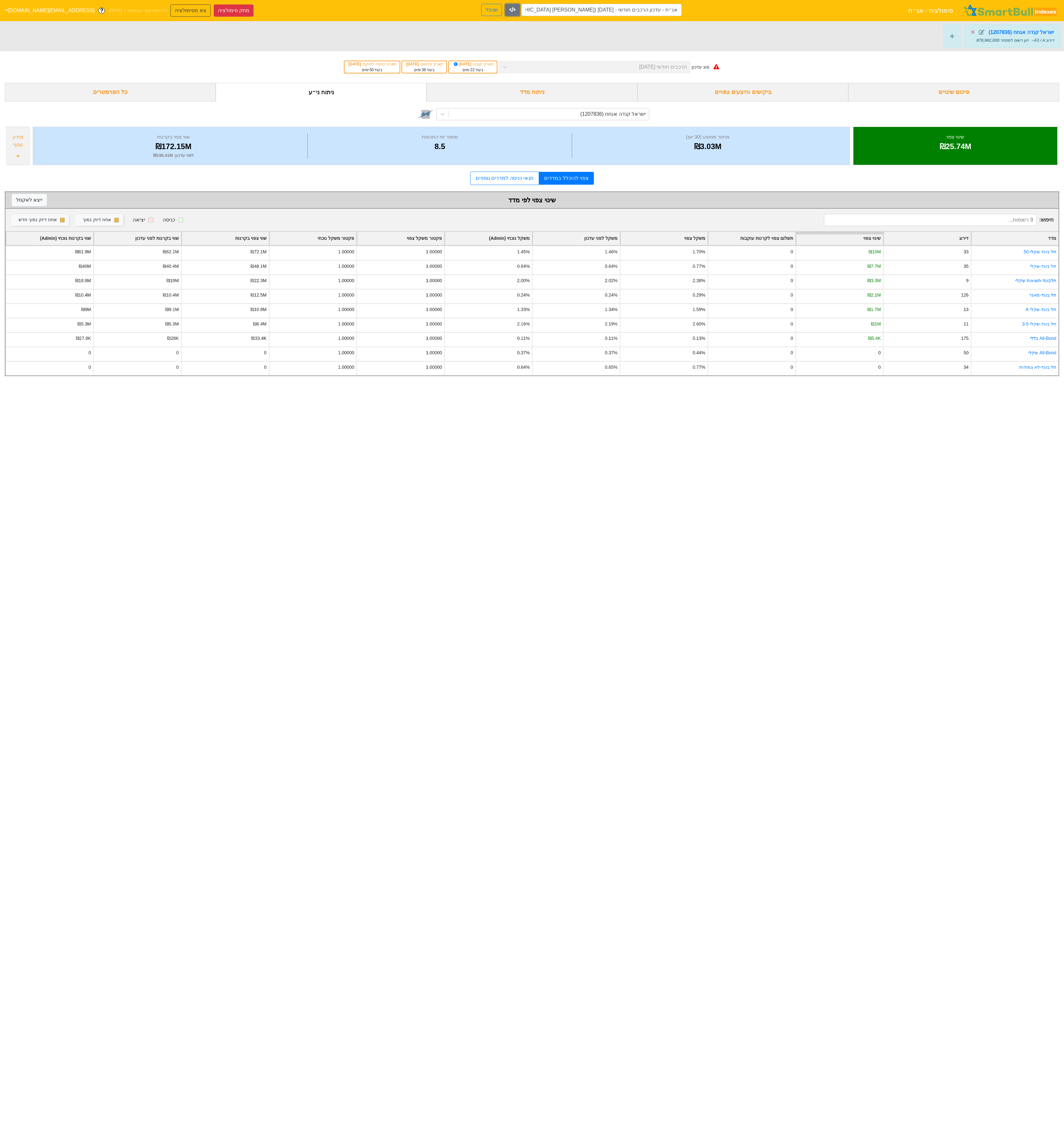
click at [509, 10] on icon "button" at bounding box center [512, 9] width 6 height 5
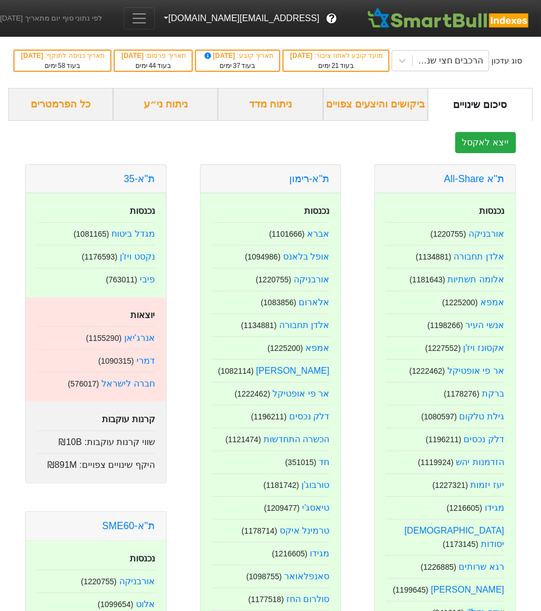
click at [148, 24] on span "Toggle navigation" at bounding box center [139, 18] width 17 height 17
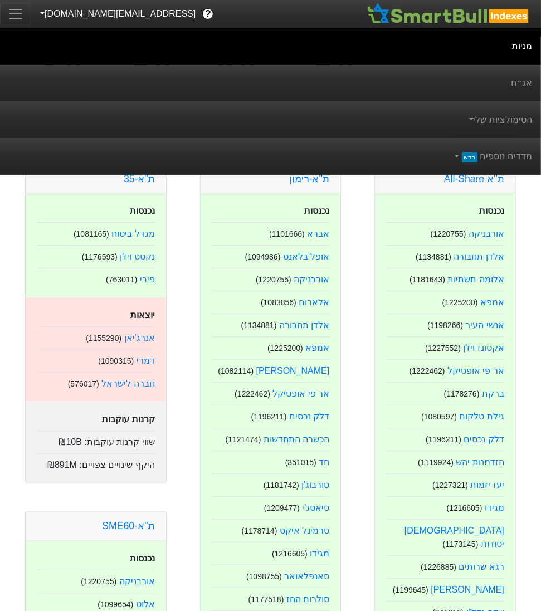
click at [11, 20] on span "Toggle navigation" at bounding box center [15, 14] width 17 height 17
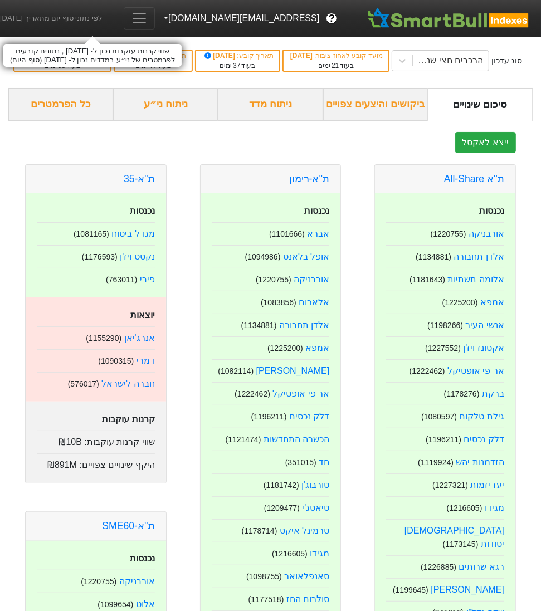
click at [38, 17] on span "לפי נתוני סוף יום מתאריך [DATE]" at bounding box center [51, 18] width 102 height 11
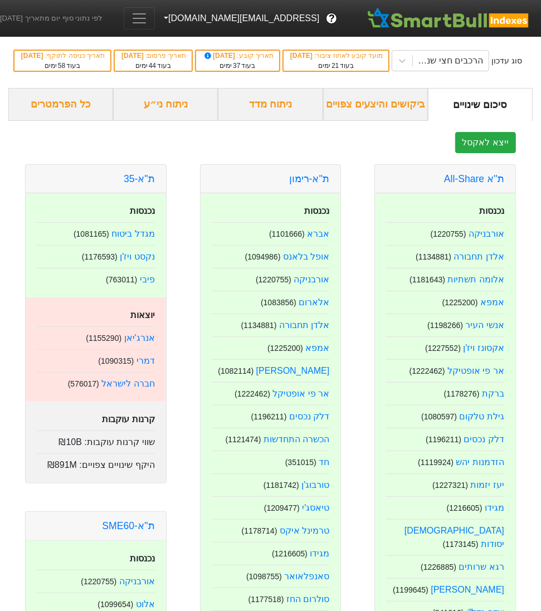
click at [234, 22] on button "[EMAIL_ADDRESS][DOMAIN_NAME]" at bounding box center [240, 18] width 171 height 20
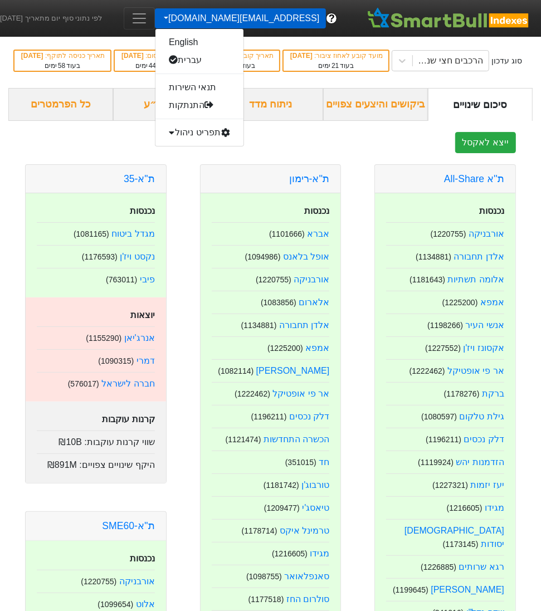
click at [239, 129] on div "תפריט ניהול" at bounding box center [199, 133] width 88 height 18
click at [241, 153] on link "טעינת נתונים" at bounding box center [199, 150] width 88 height 18
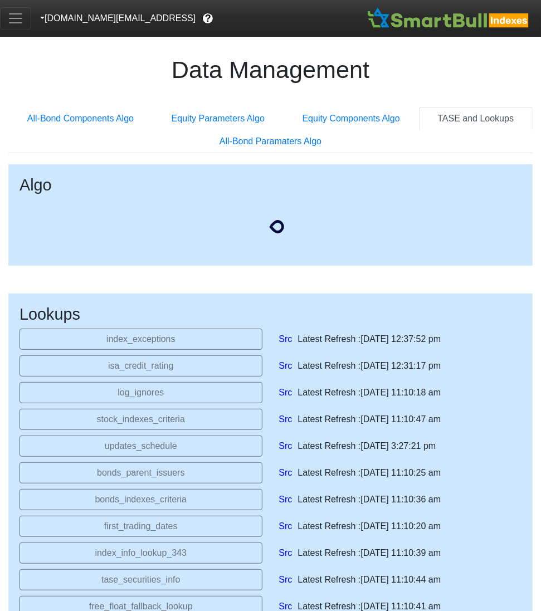
select select "[DATE]T00:00:00.000Z"
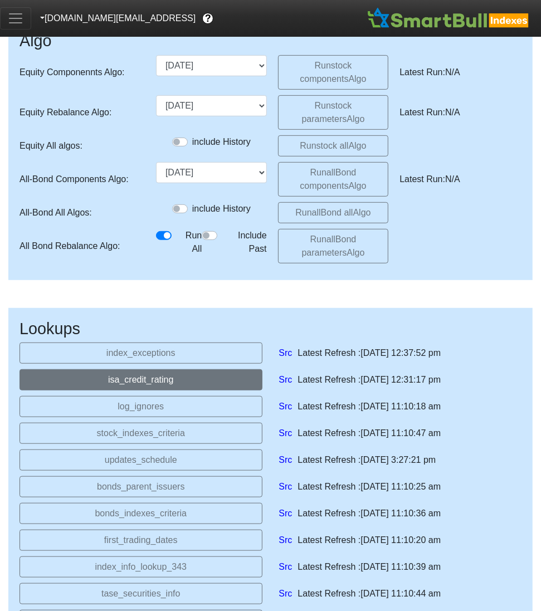
scroll to position [238, 0]
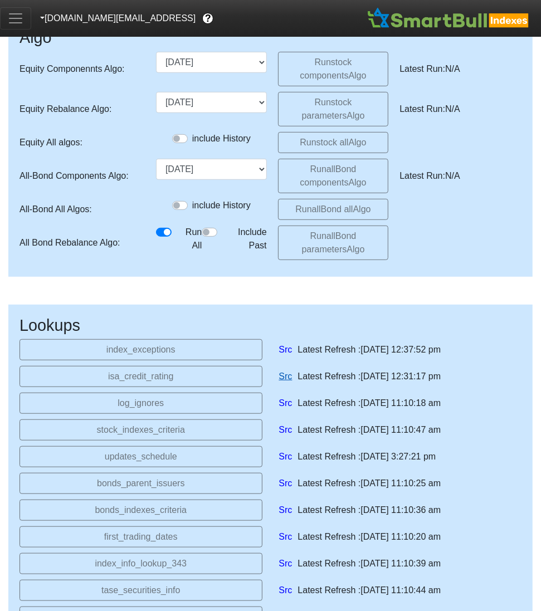
click at [285, 380] on link "Src" at bounding box center [285, 376] width 13 height 13
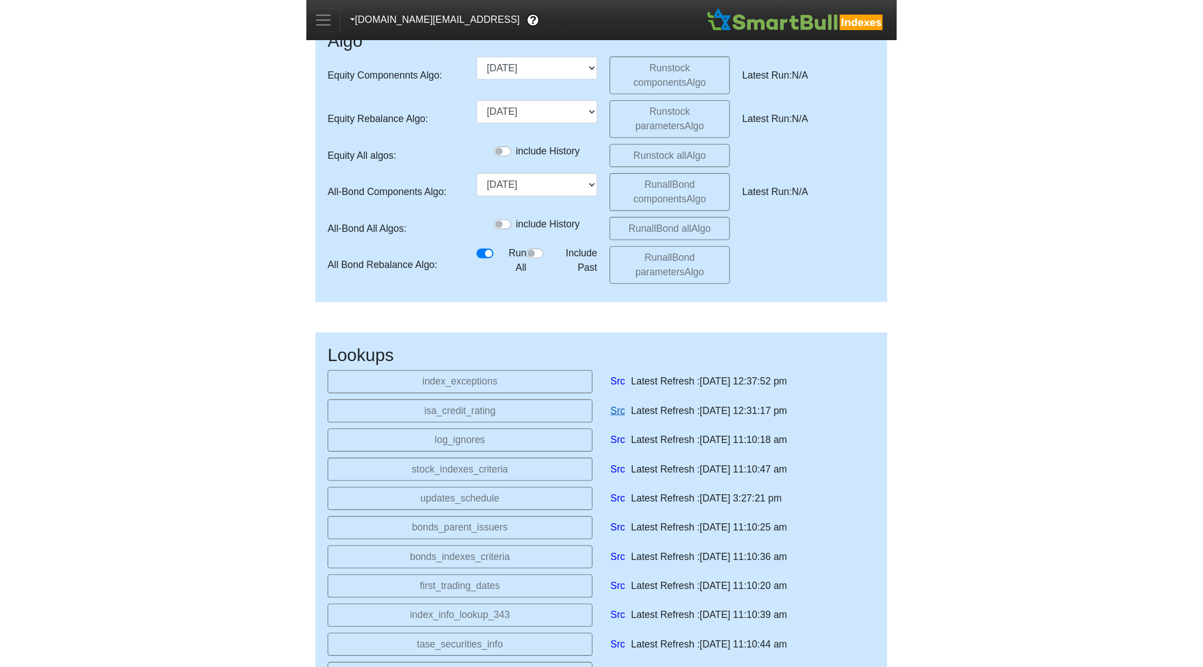
scroll to position [216, 0]
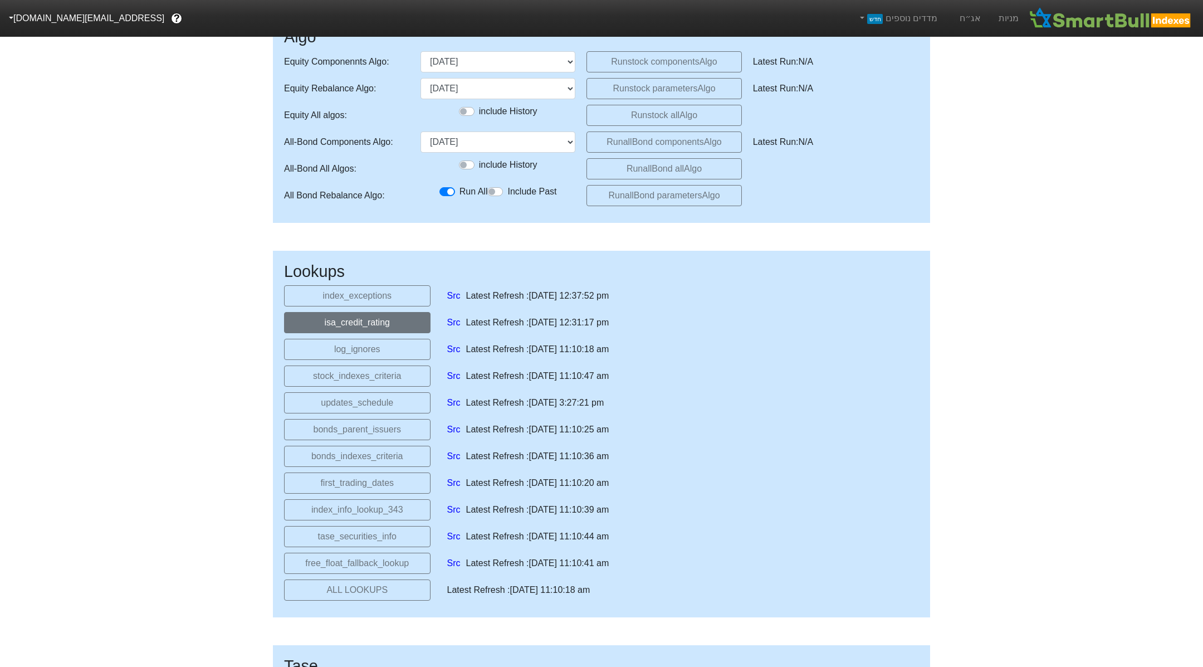
click at [386, 325] on button "isa_credit_rating" at bounding box center [357, 322] width 146 height 21
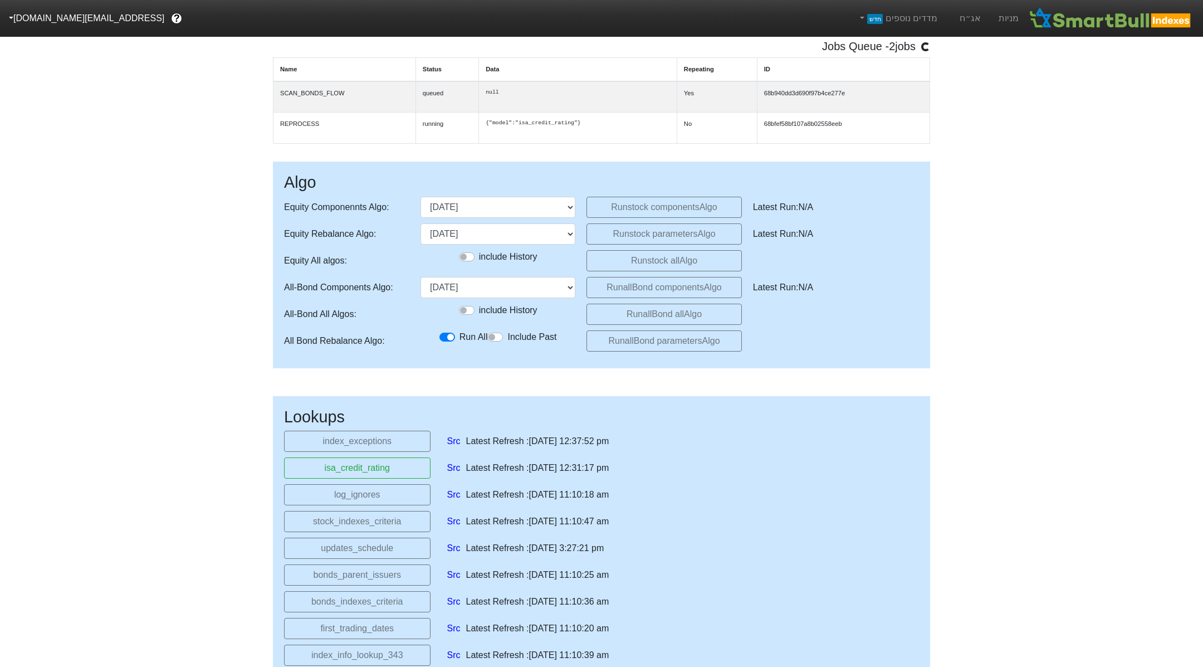
scroll to position [104, 0]
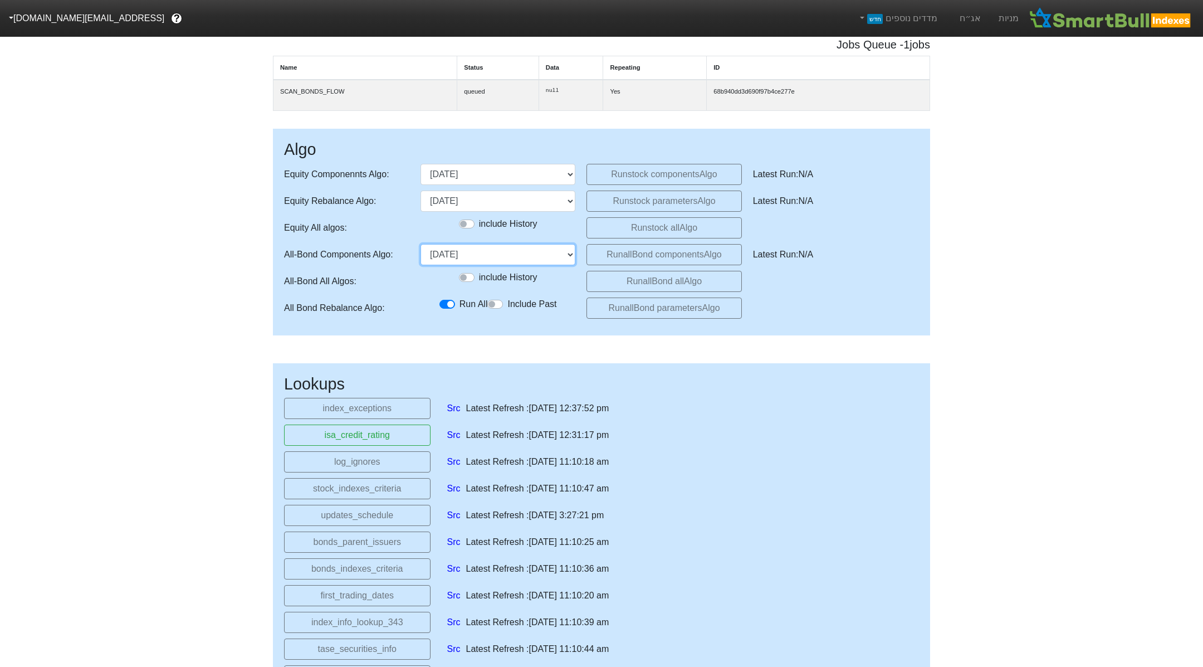
click at [540, 262] on select "28/12/2023 30/01/2024 28/02/2024 28/03/2024 18/04/2024 29/05/2024 27/06/2024 30…" at bounding box center [497, 254] width 155 height 21
click at [420, 248] on select "28/12/2023 30/01/2024 28/02/2024 28/03/2024 18/04/2024 29/05/2024 27/06/2024 30…" at bounding box center [497, 254] width 155 height 21
click at [540, 259] on select "28/12/2023 30/01/2024 28/02/2024 28/03/2024 18/04/2024 29/05/2024 27/06/2024 30…" at bounding box center [497, 254] width 155 height 21
click at [420, 248] on select "28/12/2023 30/01/2024 28/02/2024 28/03/2024 18/04/2024 29/05/2024 27/06/2024 30…" at bounding box center [497, 254] width 155 height 21
click at [540, 264] on button "Run allBond components Algo" at bounding box center [663, 254] width 155 height 21
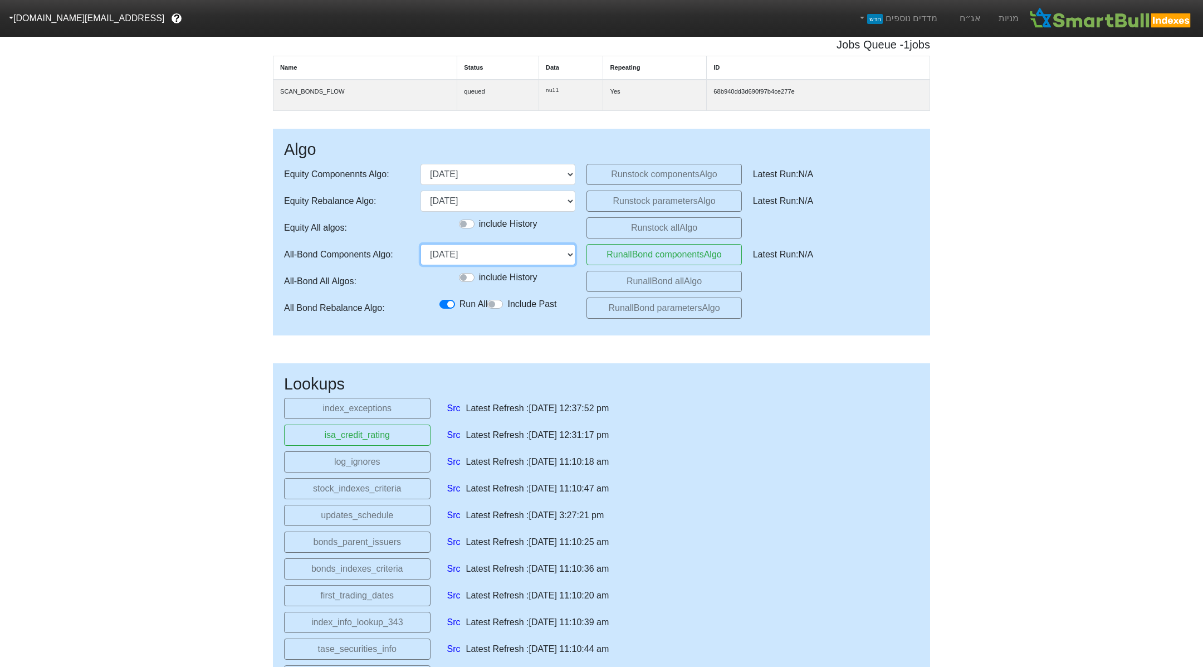
click at [530, 260] on select "28/12/2023 30/01/2024 28/02/2024 28/03/2024 18/04/2024 29/05/2024 27/06/2024 30…" at bounding box center [497, 254] width 155 height 21
click at [420, 248] on select "28/12/2023 30/01/2024 28/02/2024 28/03/2024 18/04/2024 29/05/2024 27/06/2024 30…" at bounding box center [497, 254] width 155 height 21
click at [540, 262] on button "Run allBond components Algo" at bounding box center [663, 254] width 155 height 21
click at [540, 253] on select "28/12/2023 30/01/2024 28/02/2024 28/03/2024 18/04/2024 29/05/2024 27/06/2024 30…" at bounding box center [497, 254] width 155 height 21
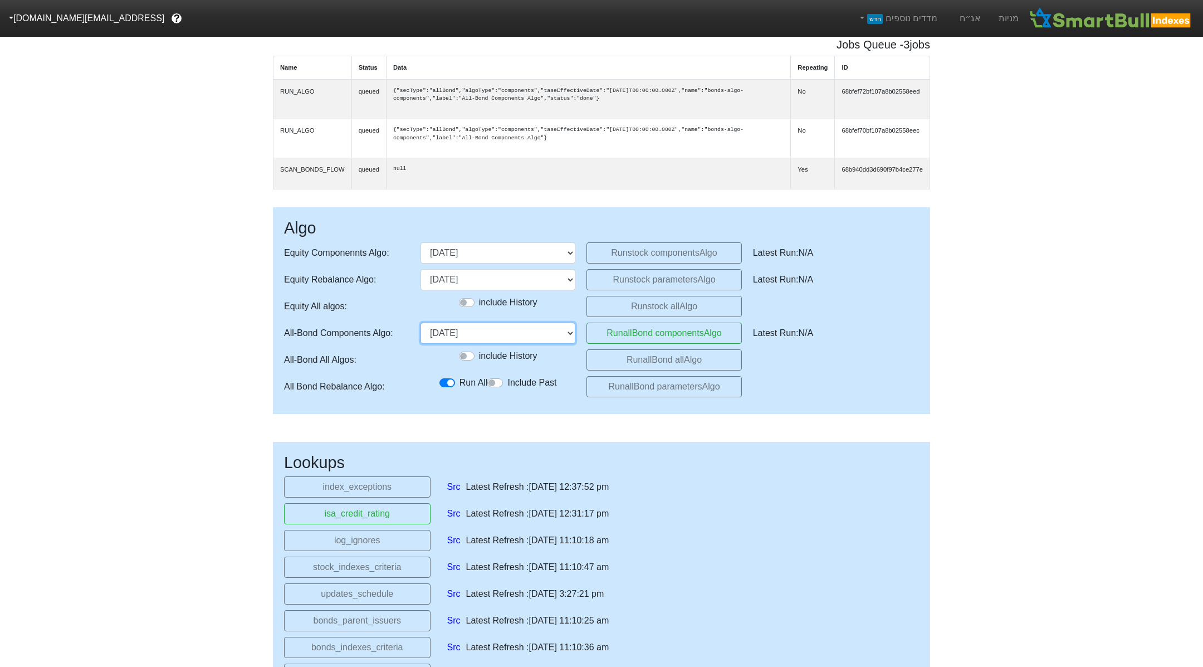
select select "2025-11-26T00:00:00.000Z"
click at [420, 327] on select "28/12/2023 30/01/2024 28/02/2024 28/03/2024 18/04/2024 29/05/2024 27/06/2024 30…" at bounding box center [497, 332] width 155 height 21
click at [540, 337] on button "Run allBond components Algo" at bounding box center [663, 332] width 155 height 21
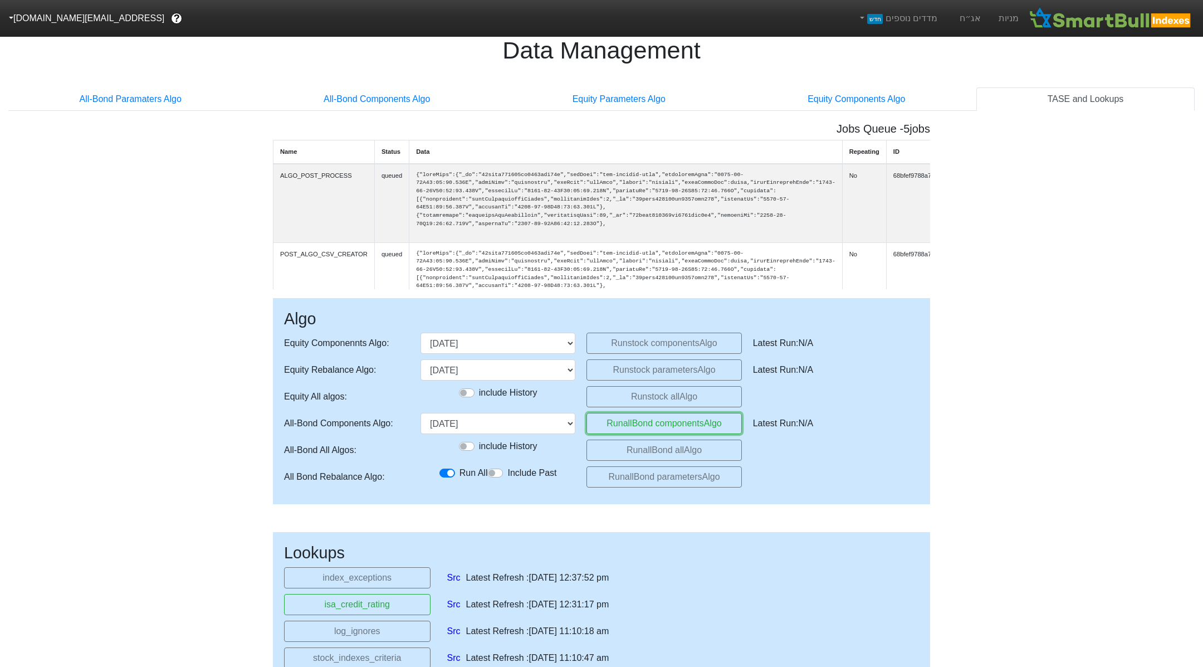
scroll to position [0, 0]
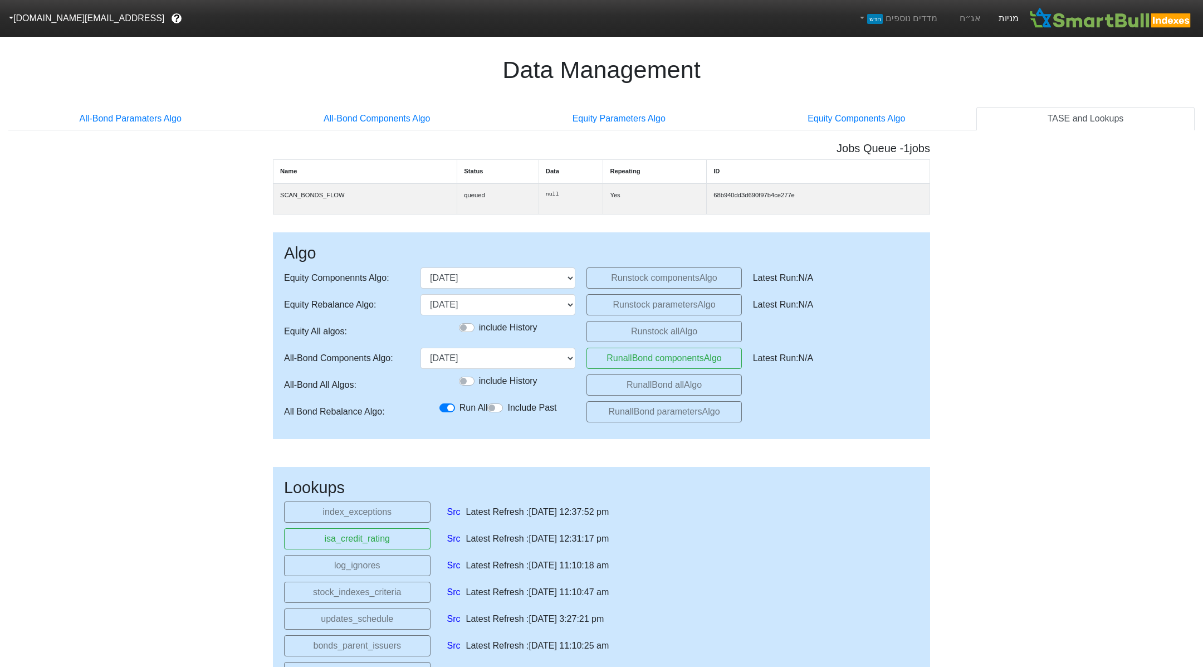
click at [540, 22] on link "מניות" at bounding box center [1009, 18] width 38 height 37
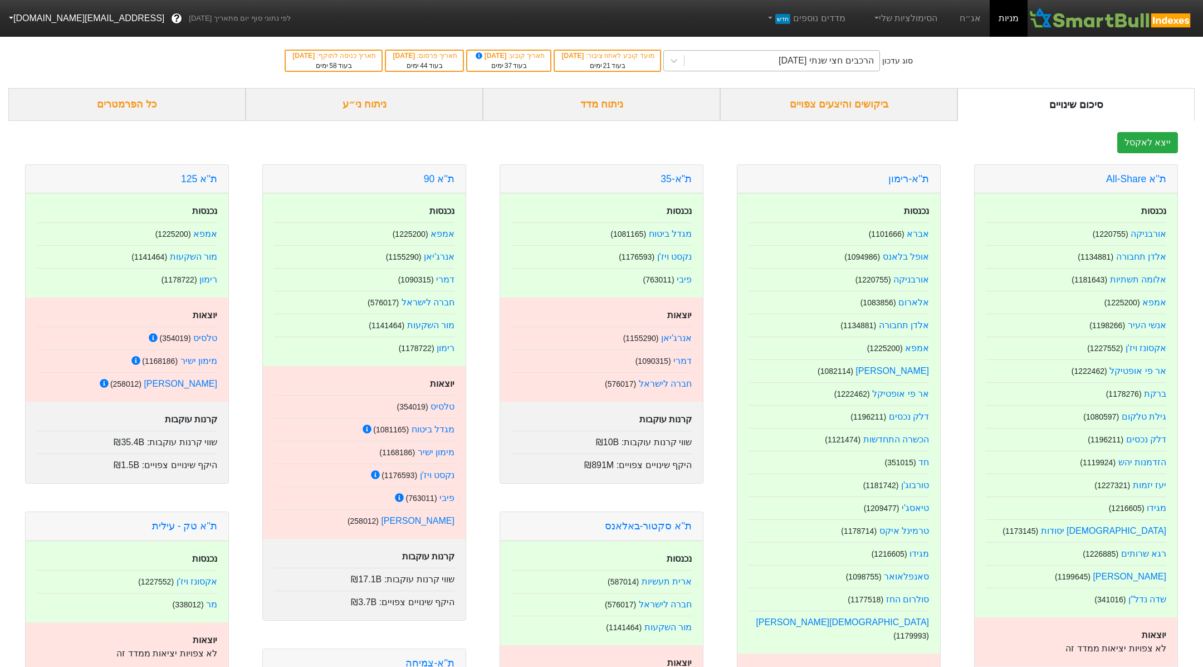
click at [540, 66] on div "הרכבים חצי שנתי [DATE]" at bounding box center [826, 60] width 95 height 13
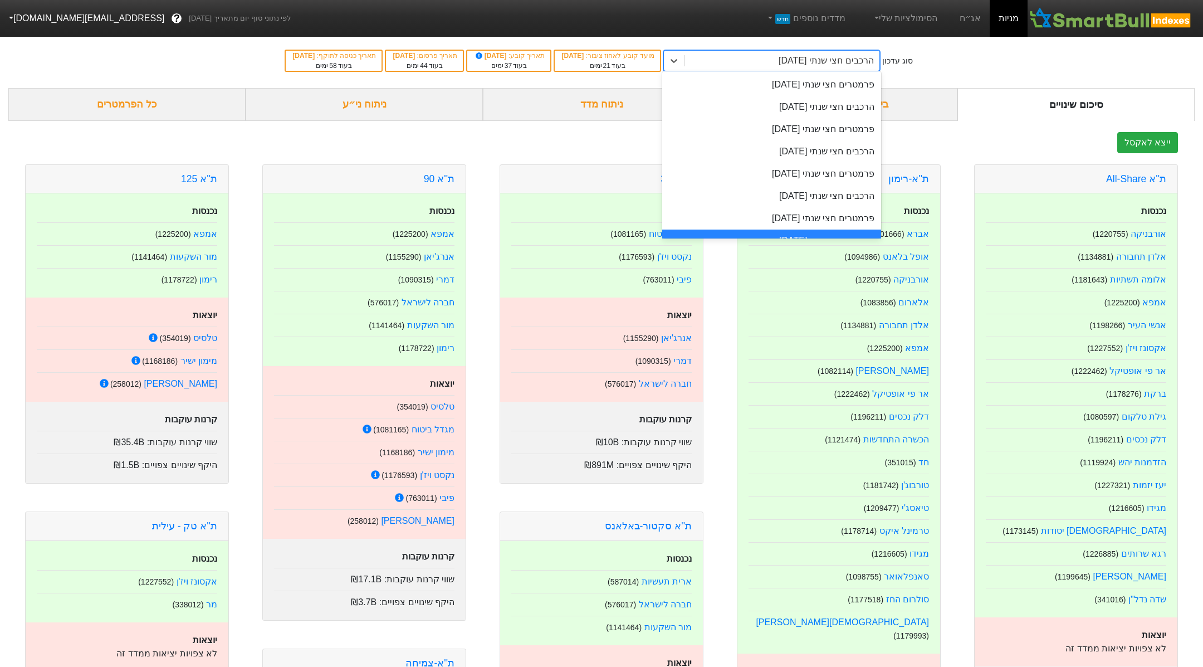
scroll to position [16, 0]
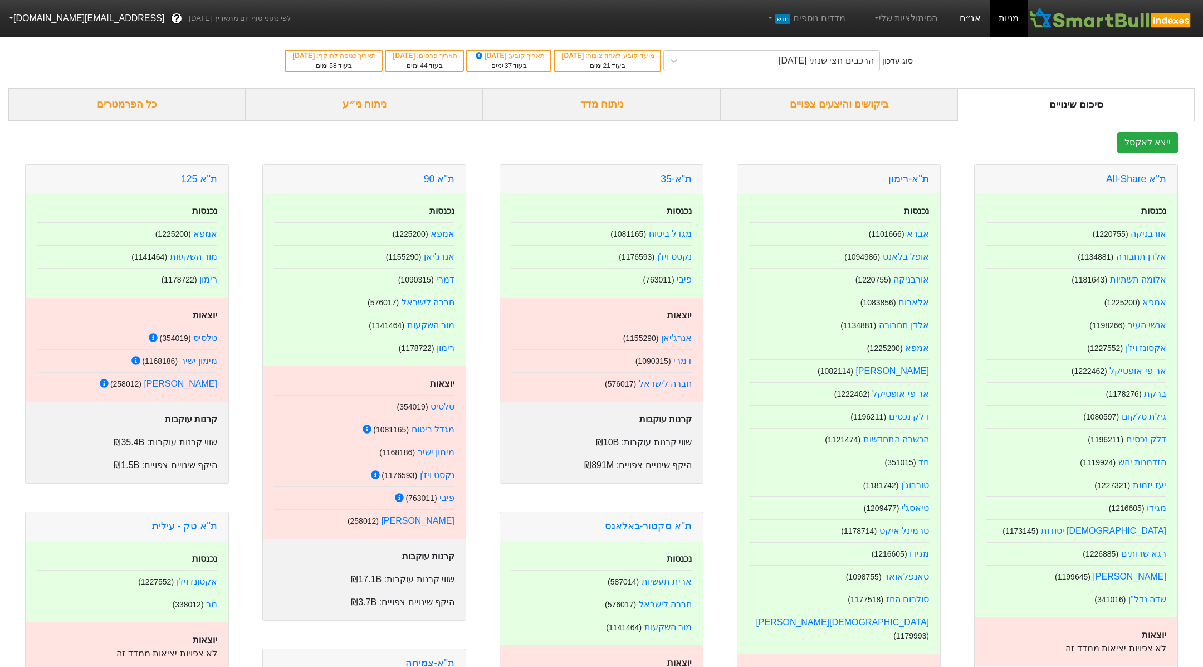
click at [540, 23] on link "אג״ח" at bounding box center [970, 18] width 39 height 37
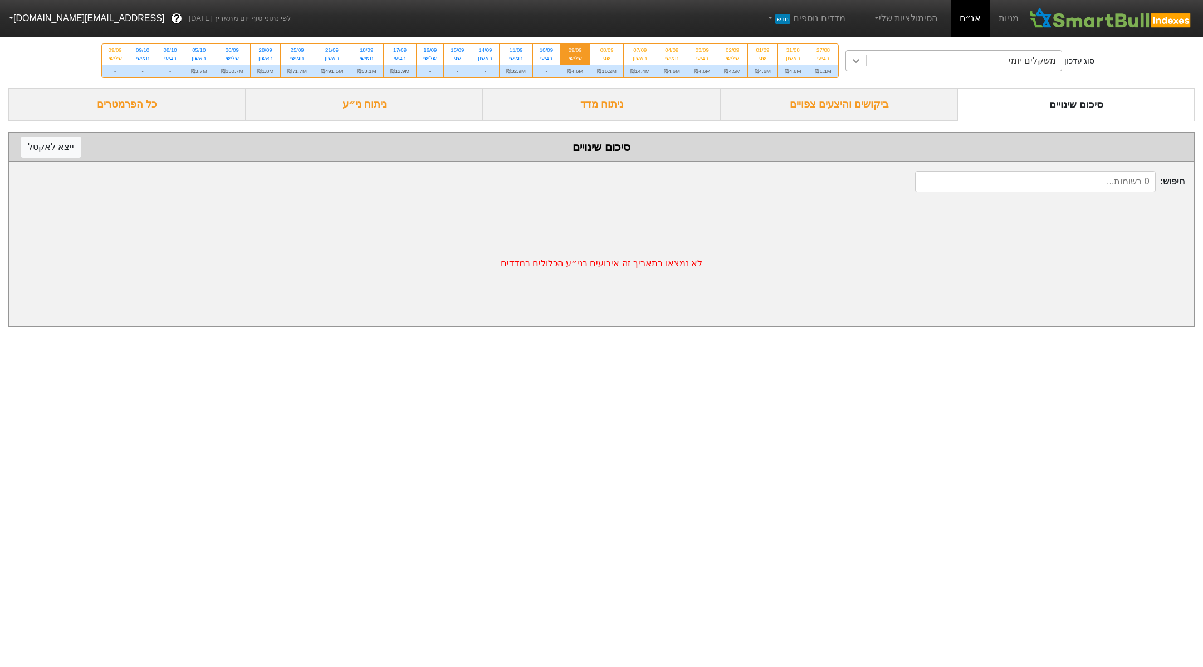
click at [540, 67] on div at bounding box center [856, 61] width 20 height 20
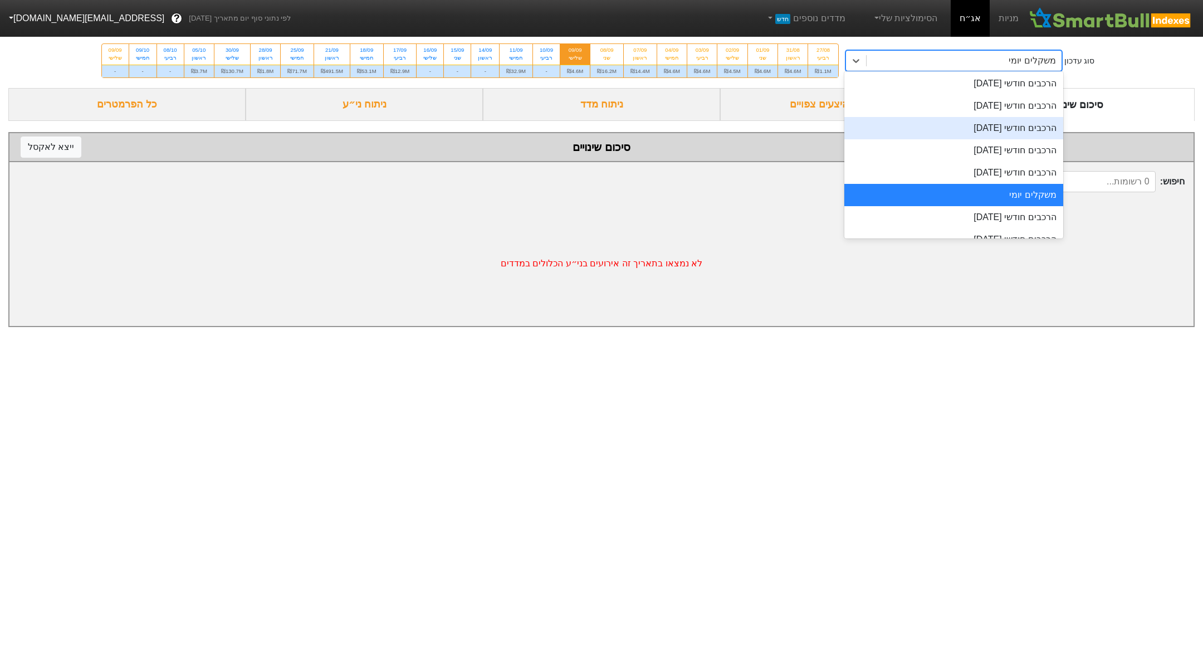
scroll to position [347, 0]
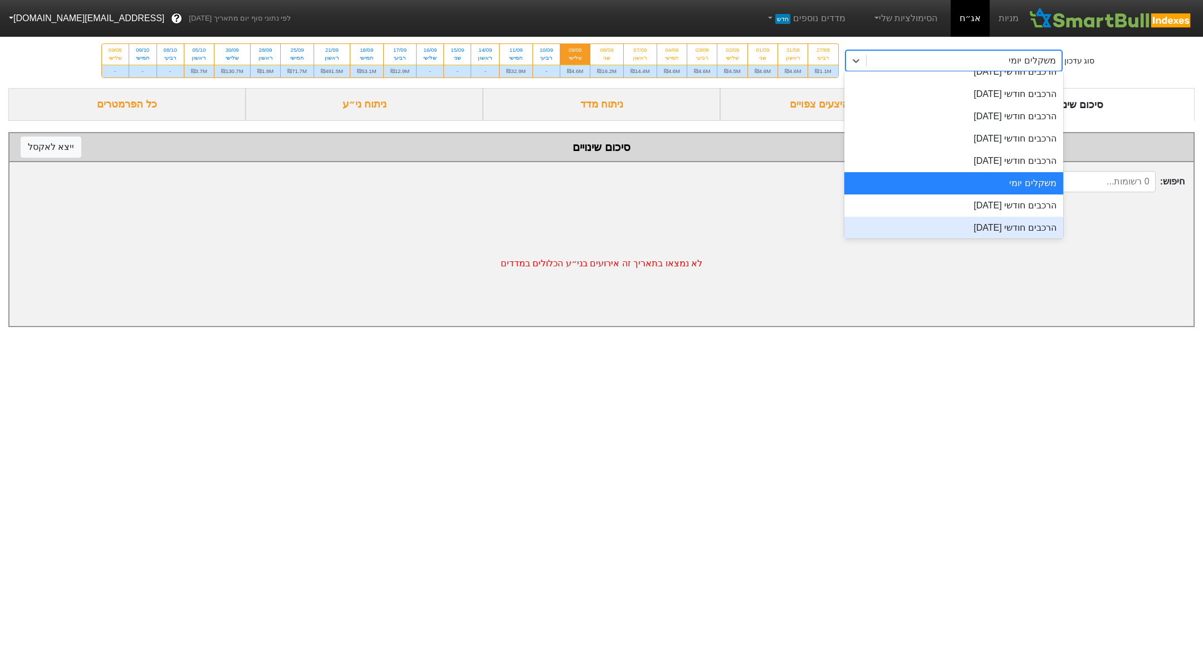
click at [540, 229] on div "הרכבים חודשי [DATE]" at bounding box center [953, 228] width 219 height 22
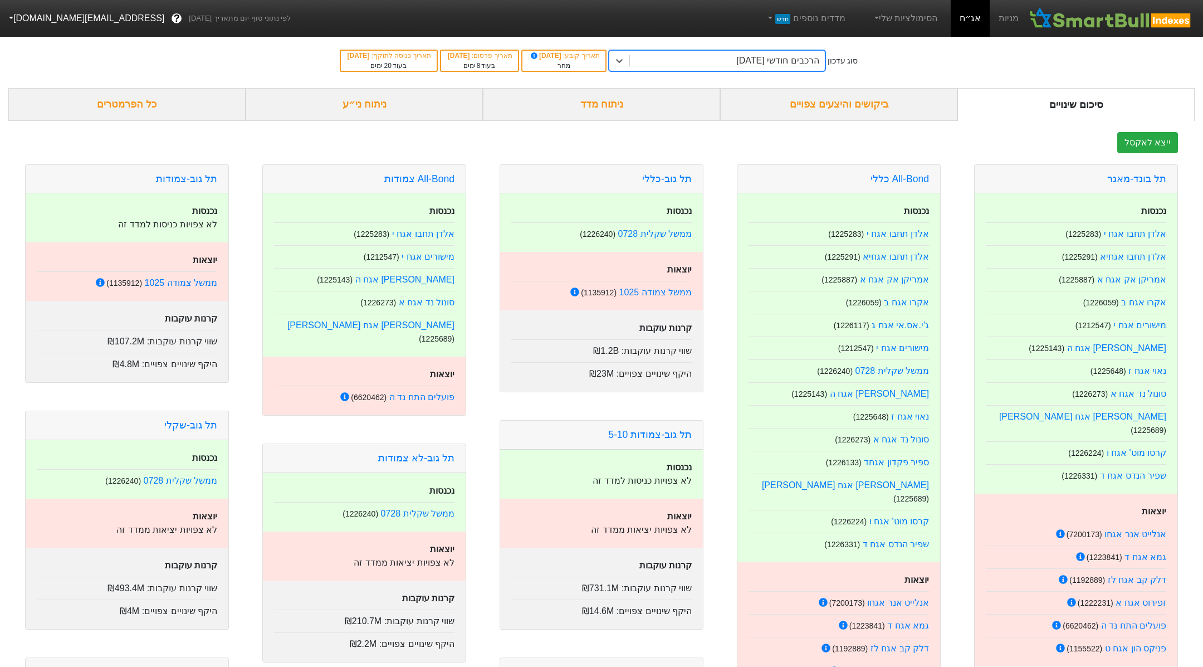
click at [364, 106] on div "ניתוח ני״ע" at bounding box center [364, 104] width 237 height 33
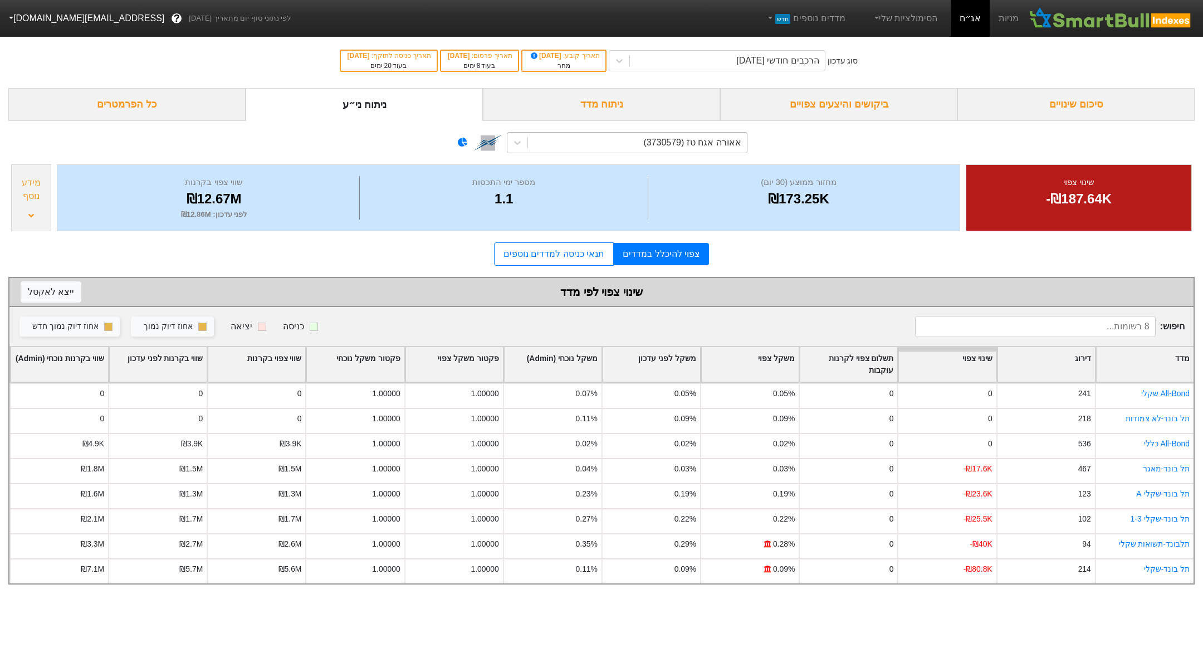
click at [540, 149] on div "אאורה אגח טז (3730579)" at bounding box center [637, 143] width 219 height 20
type input "x"
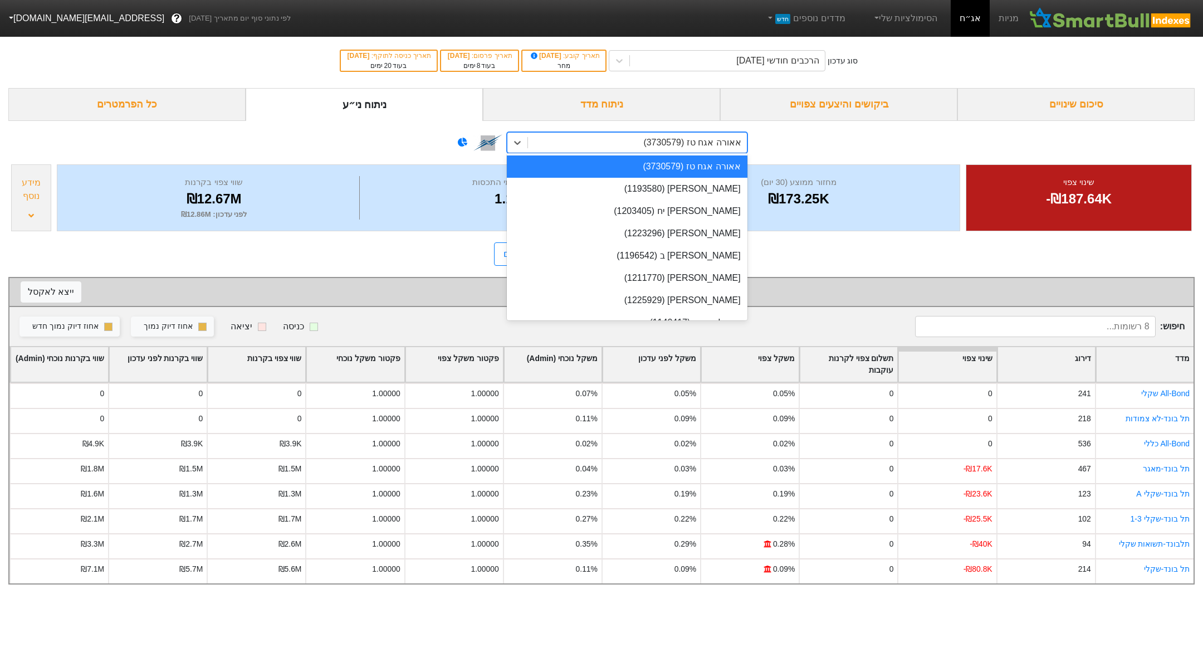
type input "ו"
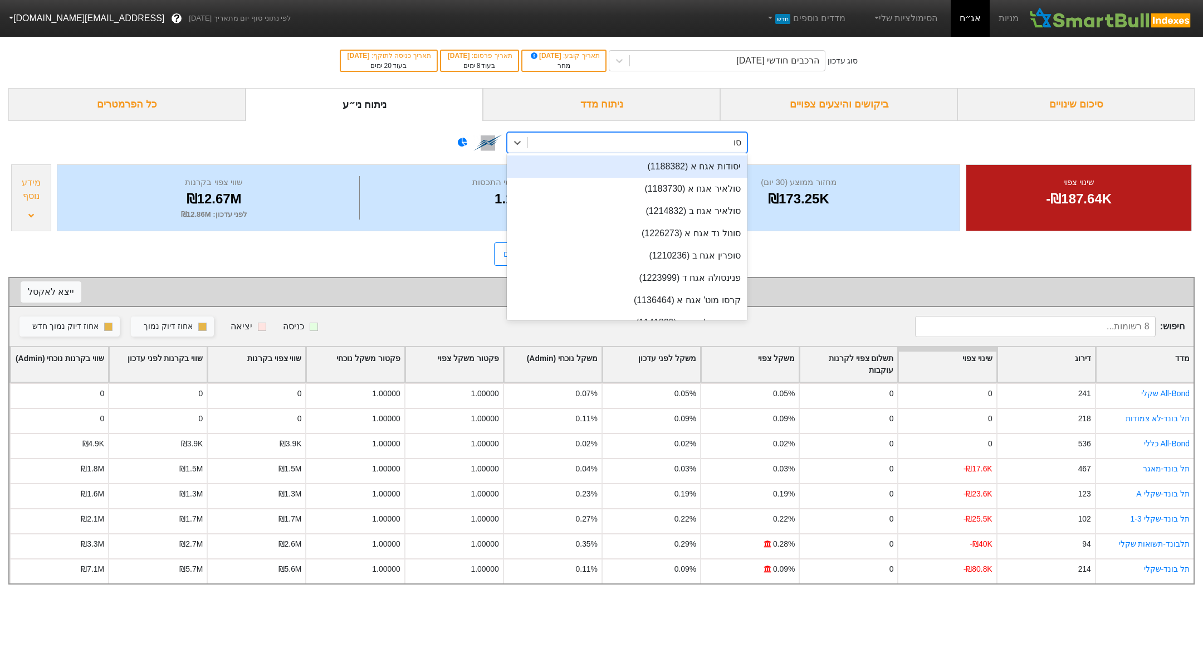
type input "סונו"
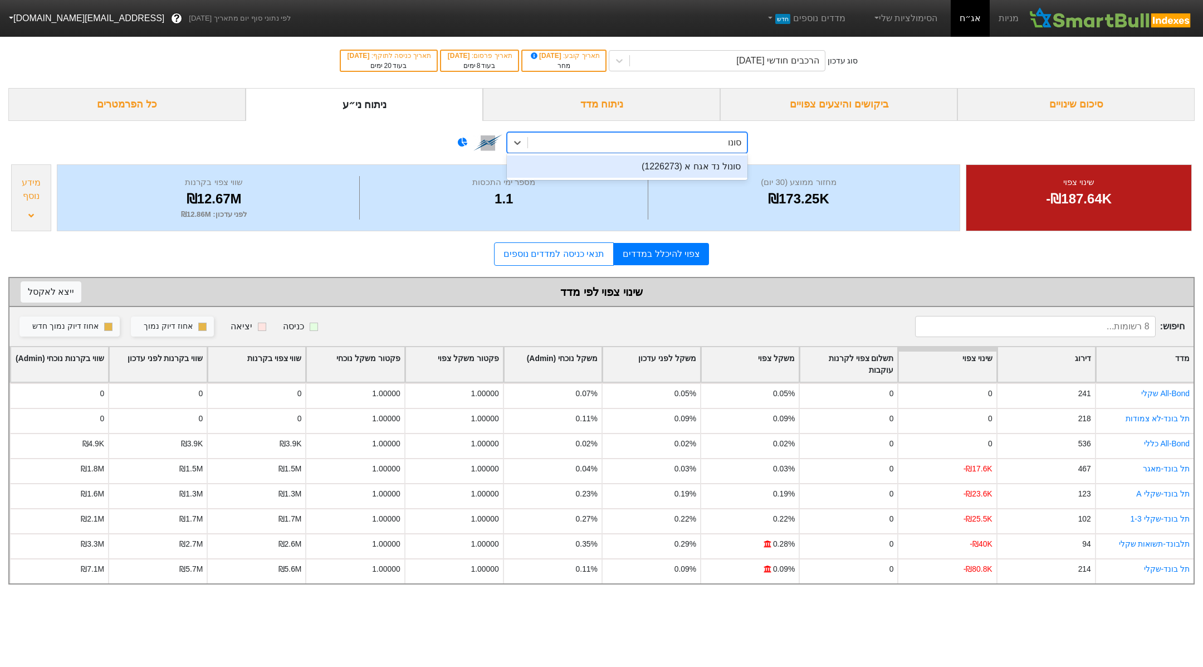
click at [540, 171] on div "סונול נד אגח א (1226273)" at bounding box center [627, 166] width 241 height 22
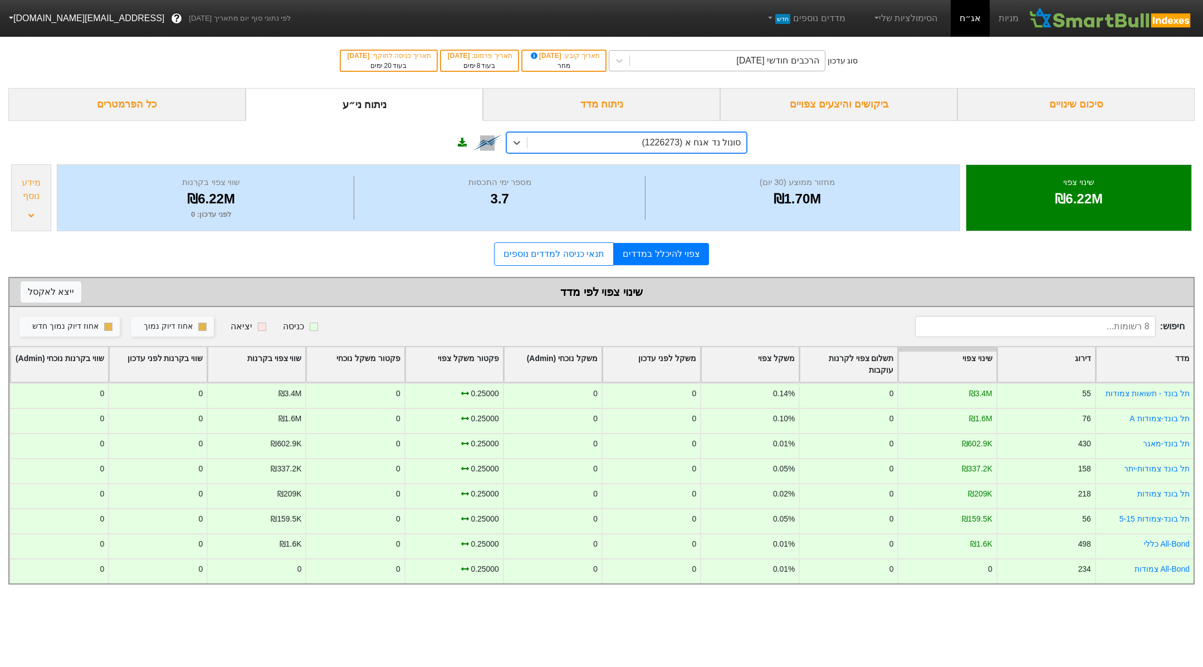
click at [540, 66] on div "הרכבים חודשי [DATE]" at bounding box center [727, 61] width 195 height 20
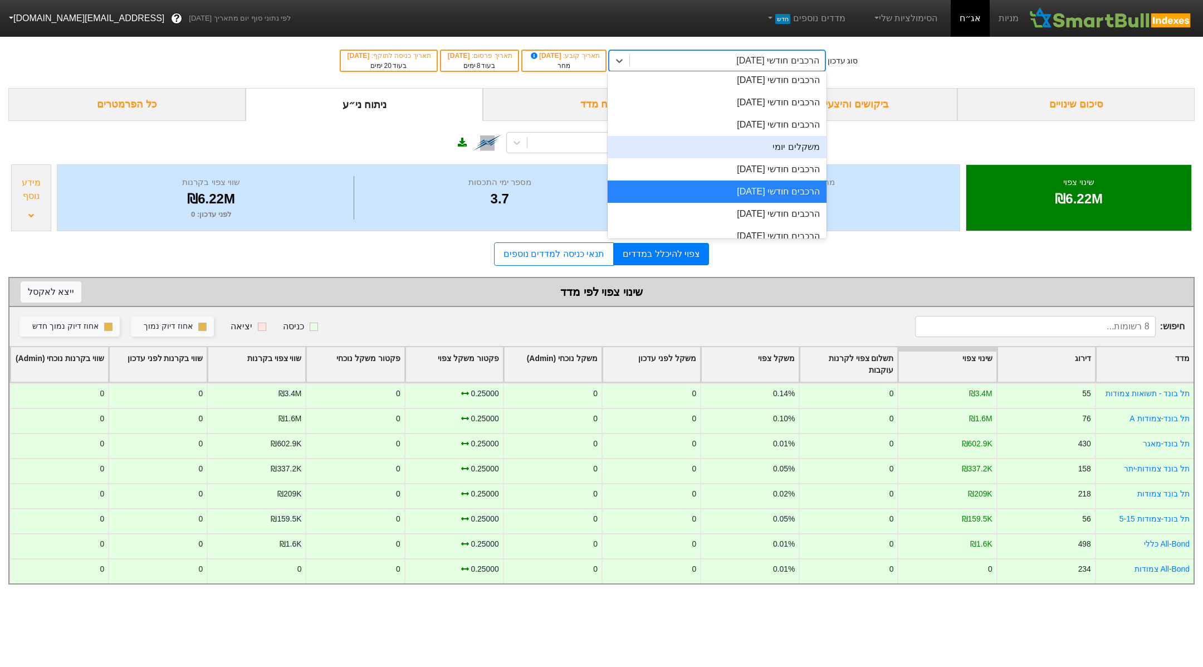
scroll to position [396, 0]
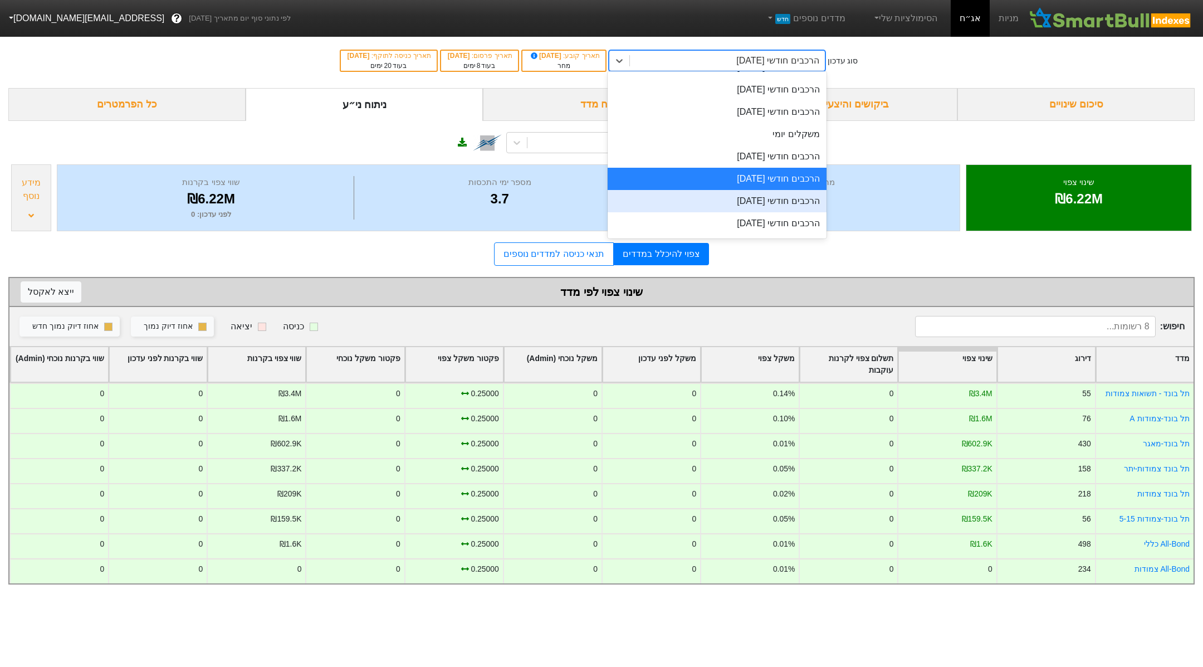
click at [540, 208] on div "הרכבים חודשי [DATE]" at bounding box center [717, 201] width 219 height 22
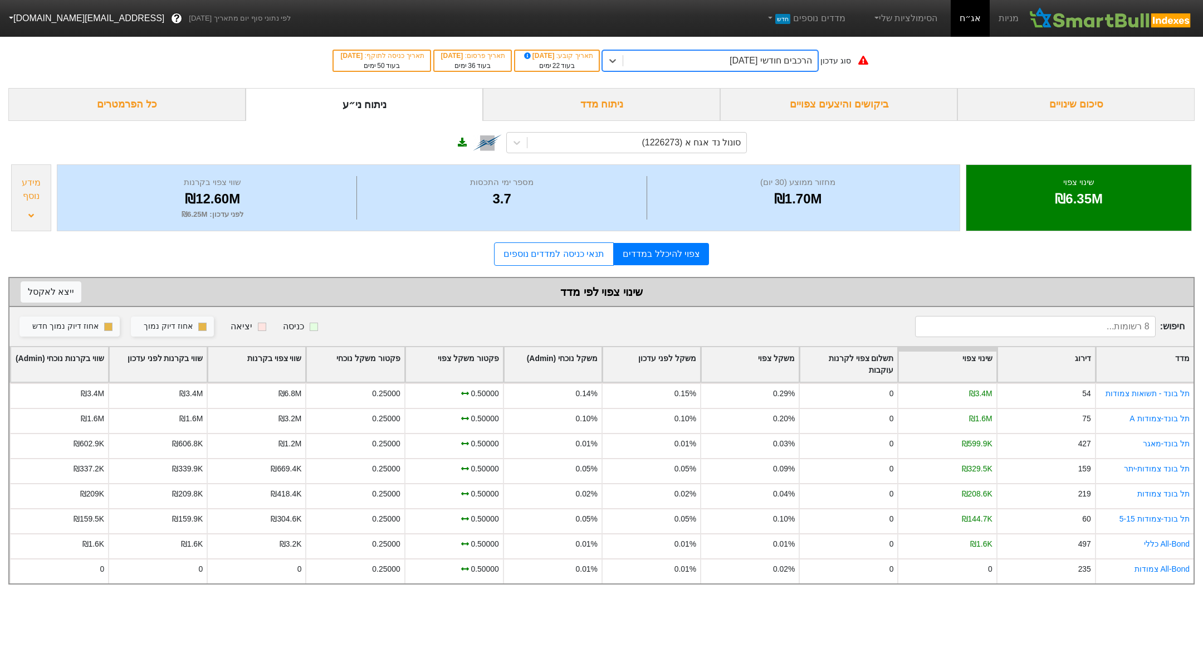
click at [540, 69] on div "הרכבים חודשי [DATE]" at bounding box center [720, 61] width 195 height 20
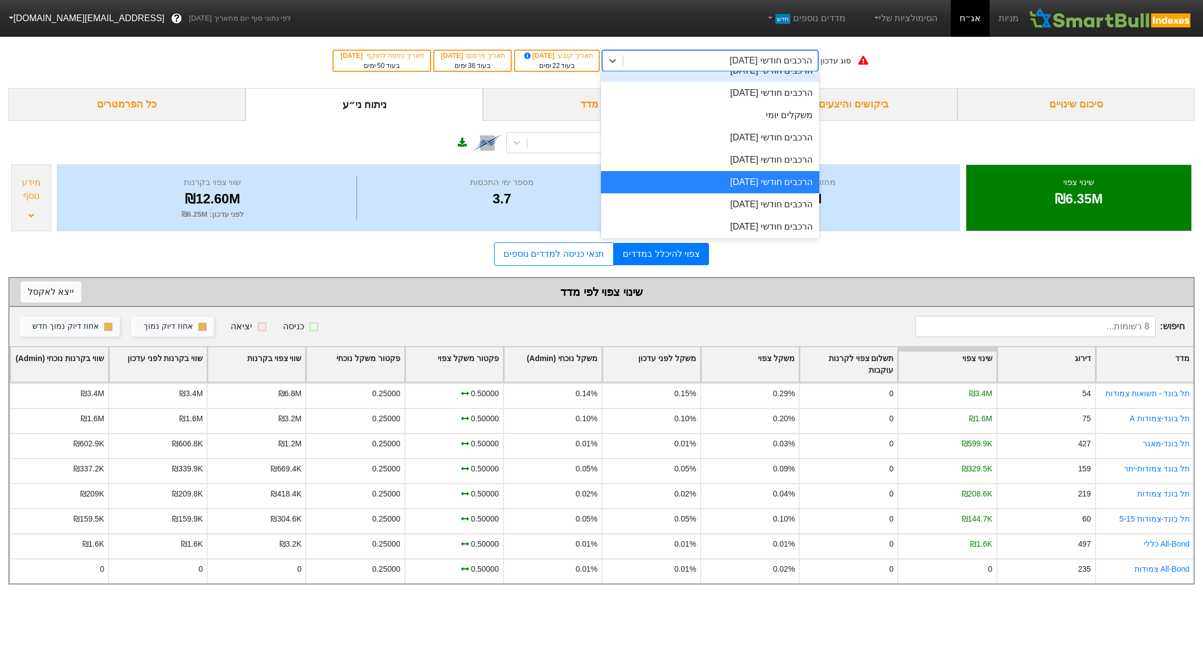
scroll to position [410, 0]
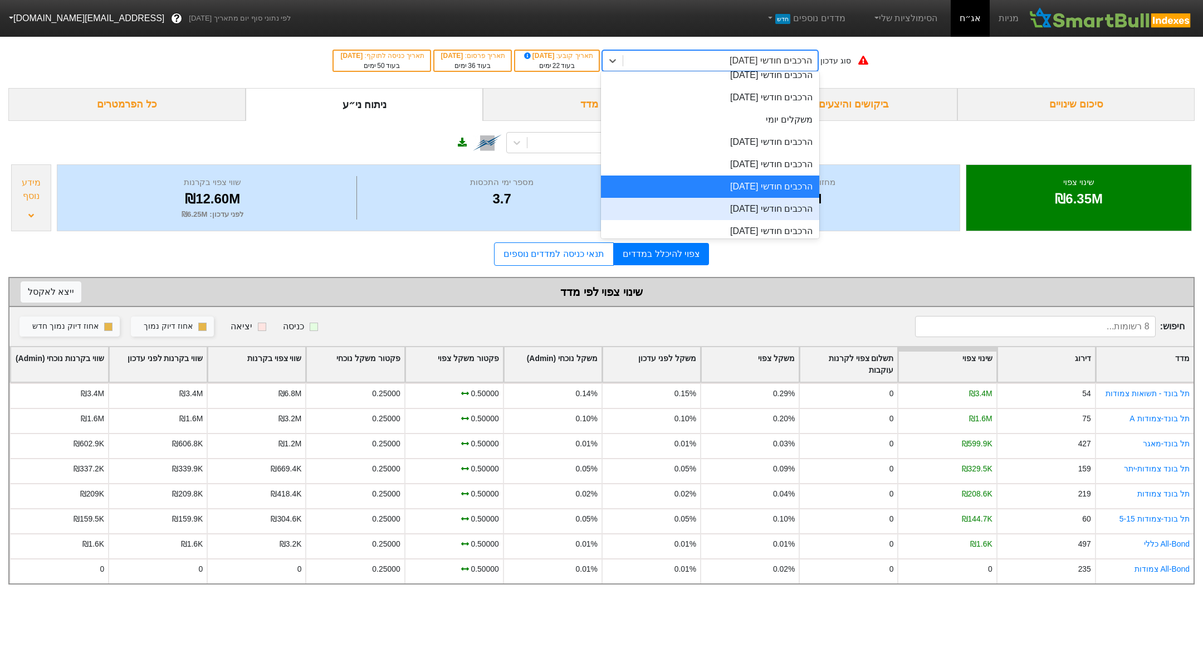
click at [540, 202] on div "הרכבים חודשי [DATE]" at bounding box center [710, 209] width 219 height 22
